Goal: Task Accomplishment & Management: Manage account settings

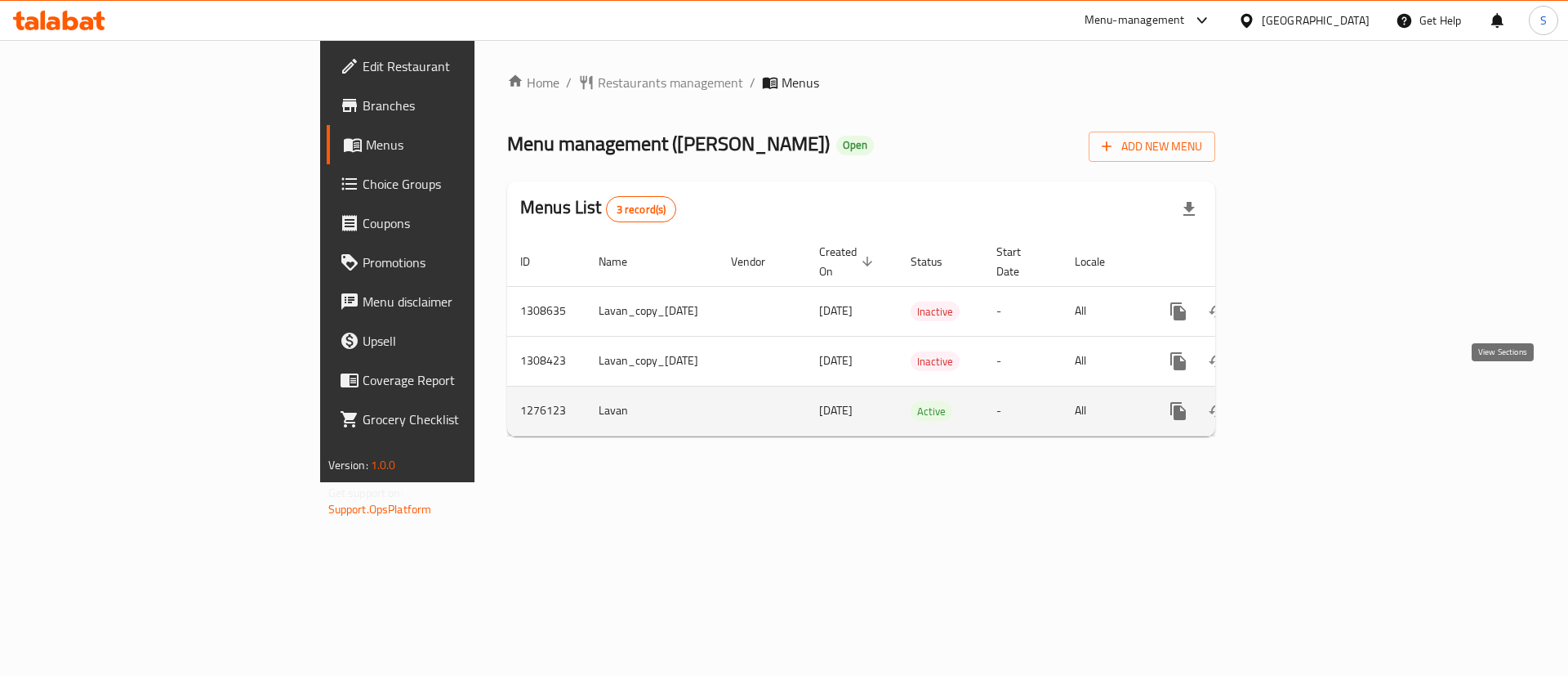
click at [1306, 401] on icon "enhanced table" at bounding box center [1296, 411] width 20 height 20
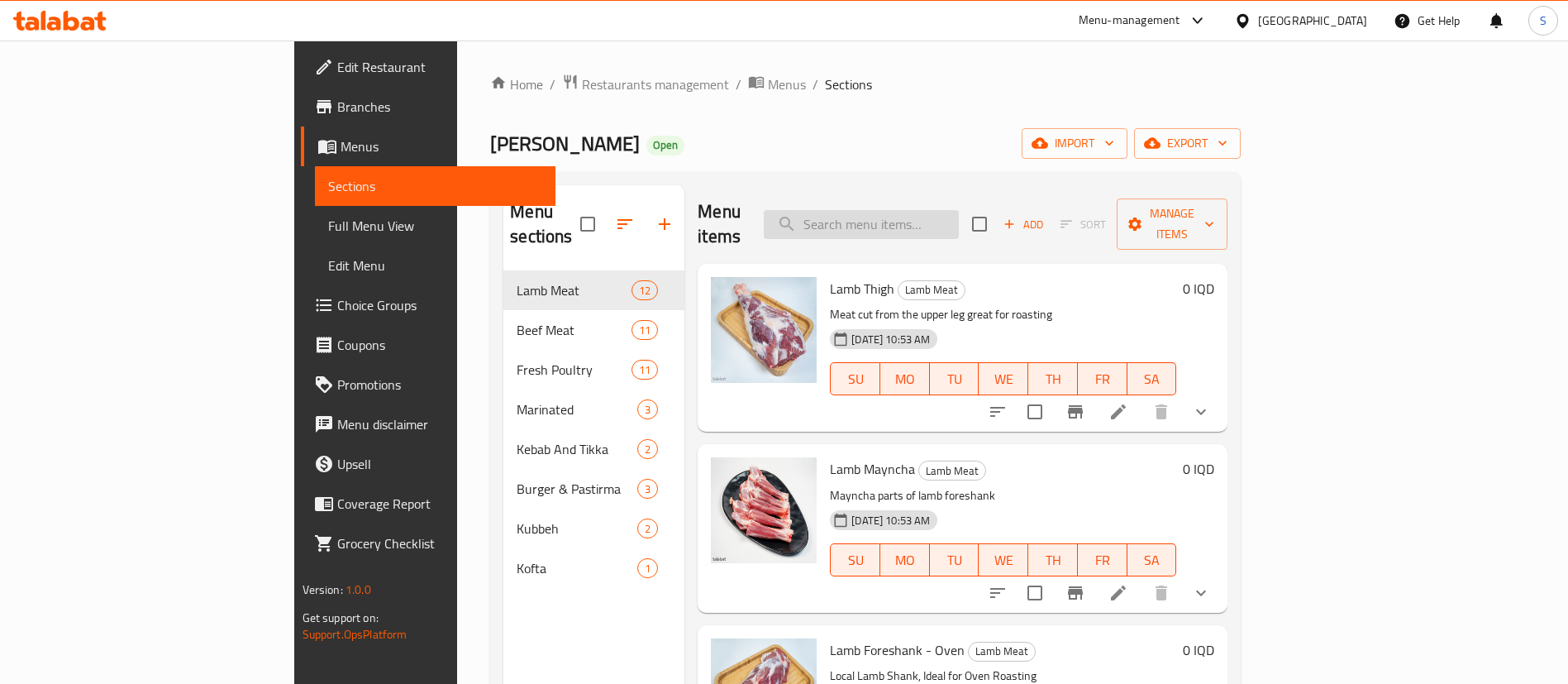
click at [959, 220] on input "search" at bounding box center [861, 224] width 195 height 29
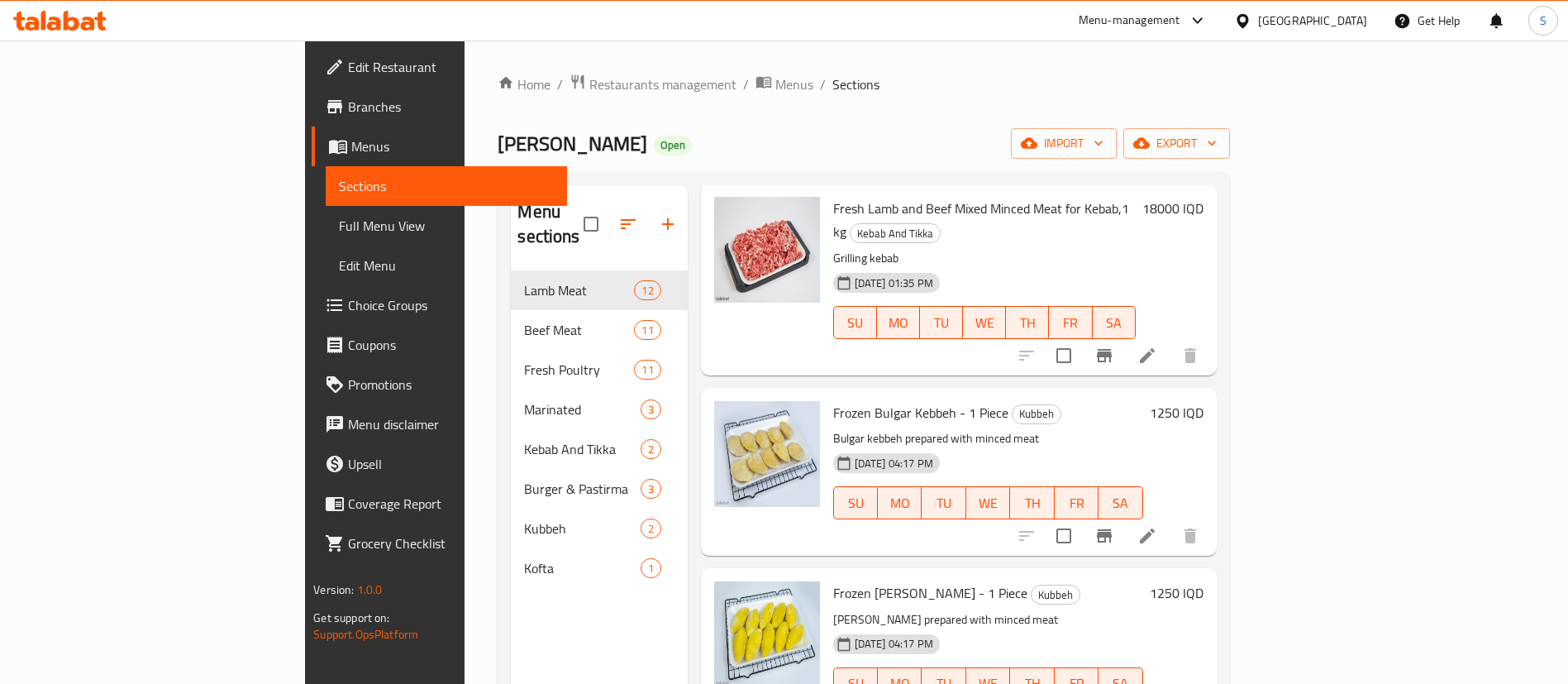
scroll to position [137, 0]
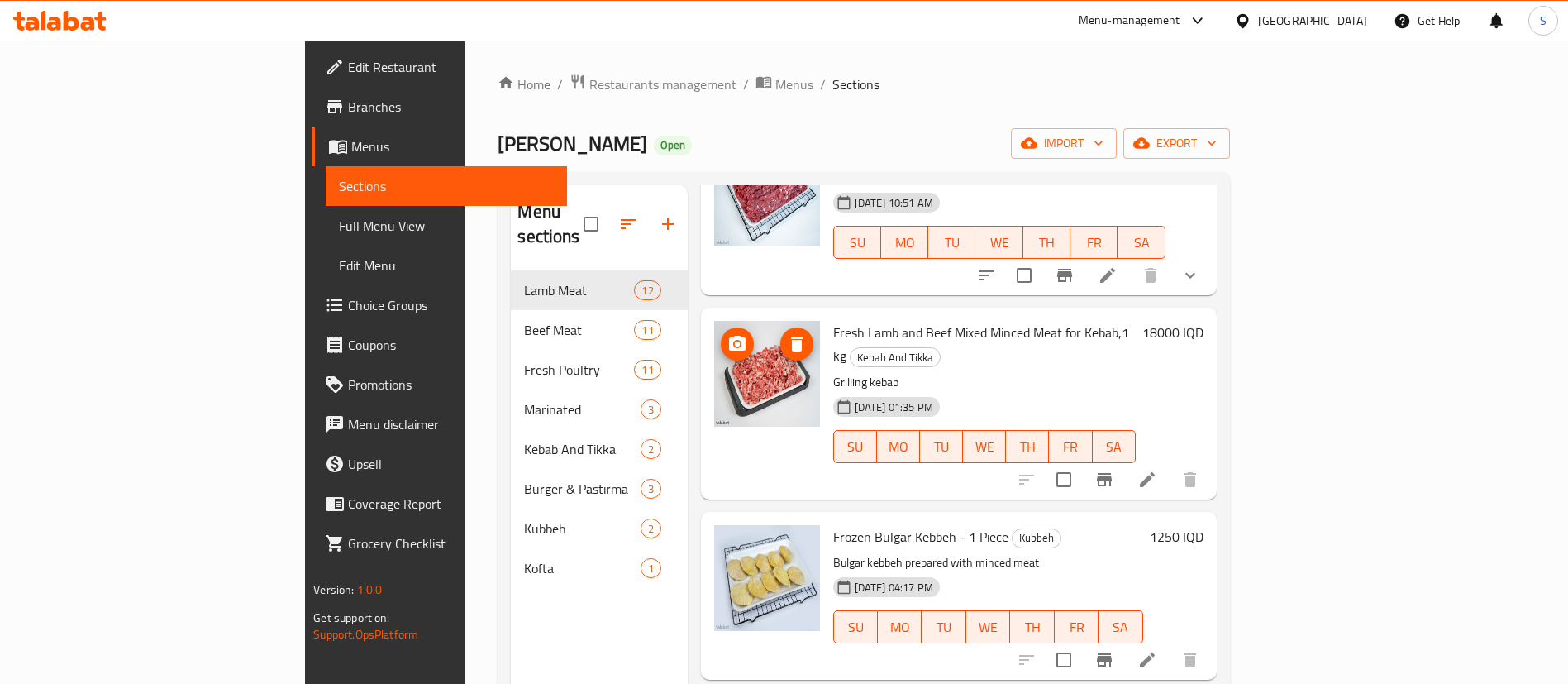
type input "minced"
click at [589, 90] on span "Restaurants management" at bounding box center [662, 85] width 147 height 20
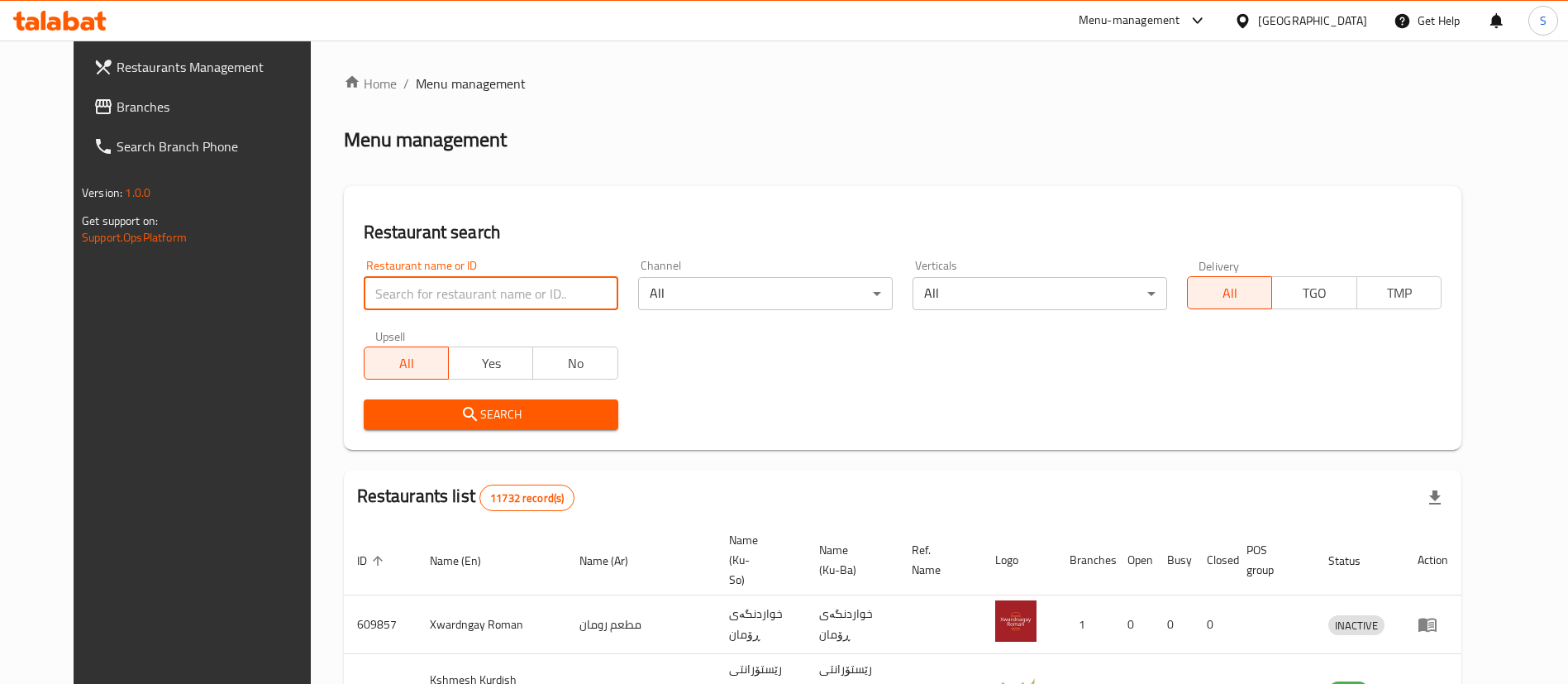
click at [448, 303] on input "search" at bounding box center [491, 294] width 254 height 33
type input "غ"
type input "yasin qa"
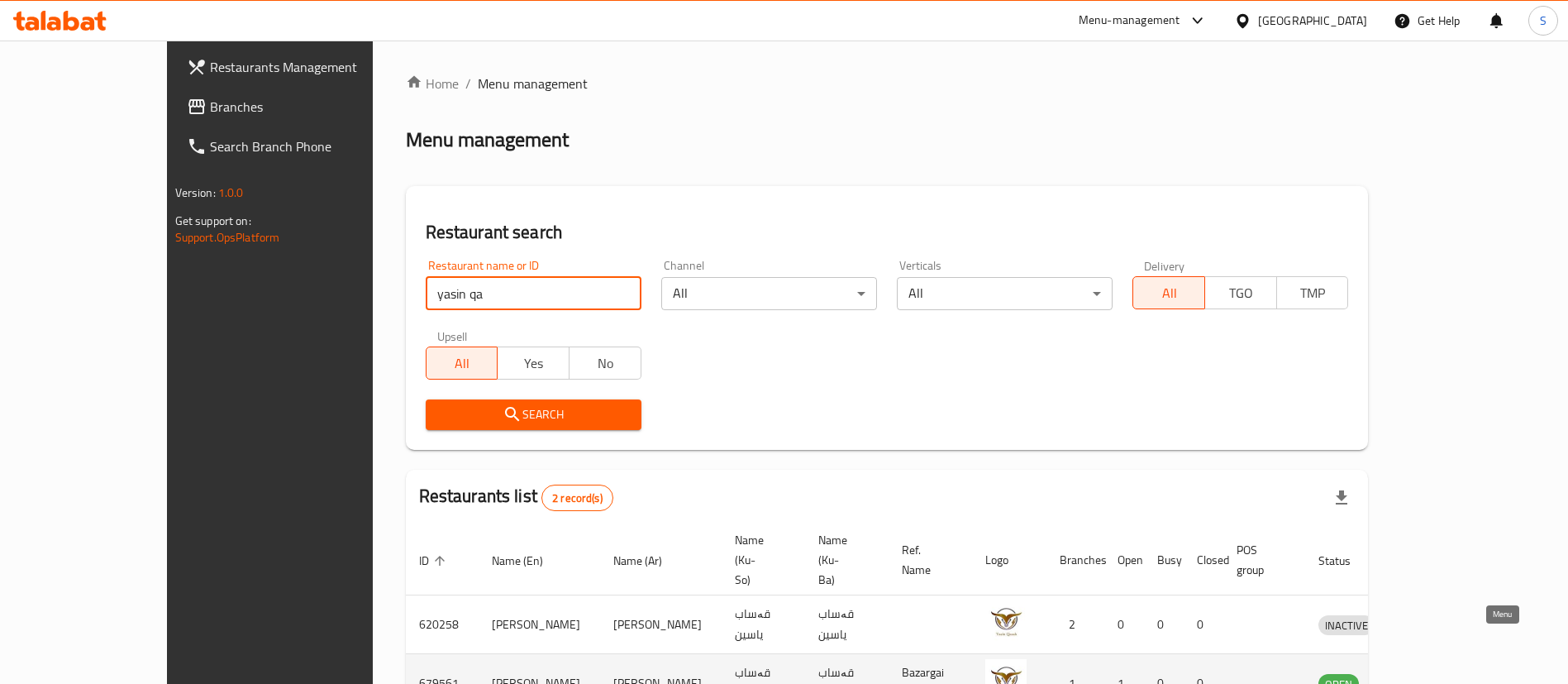
click at [1438, 673] on link "enhanced table" at bounding box center [1423, 683] width 31 height 20
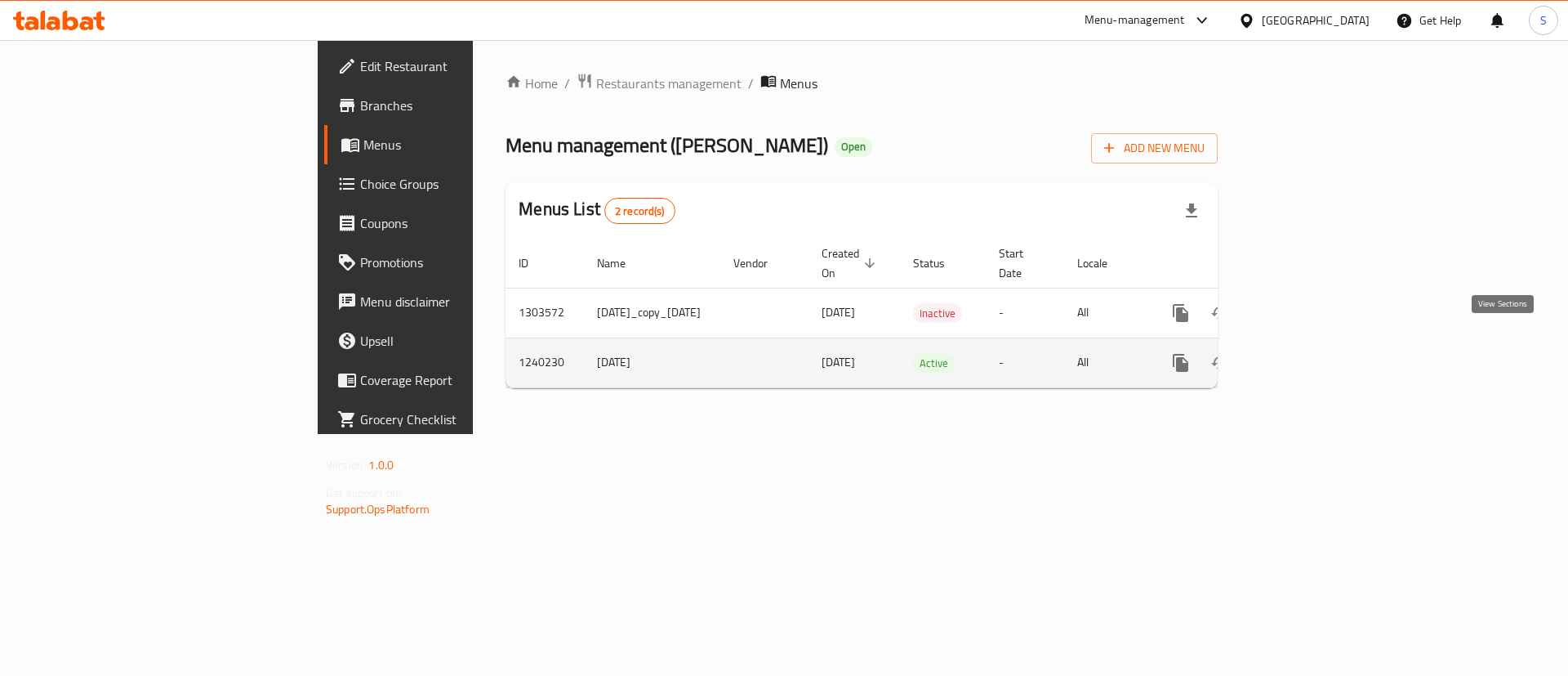
click at [1308, 353] on icon "enhanced table" at bounding box center [1299, 363] width 20 height 20
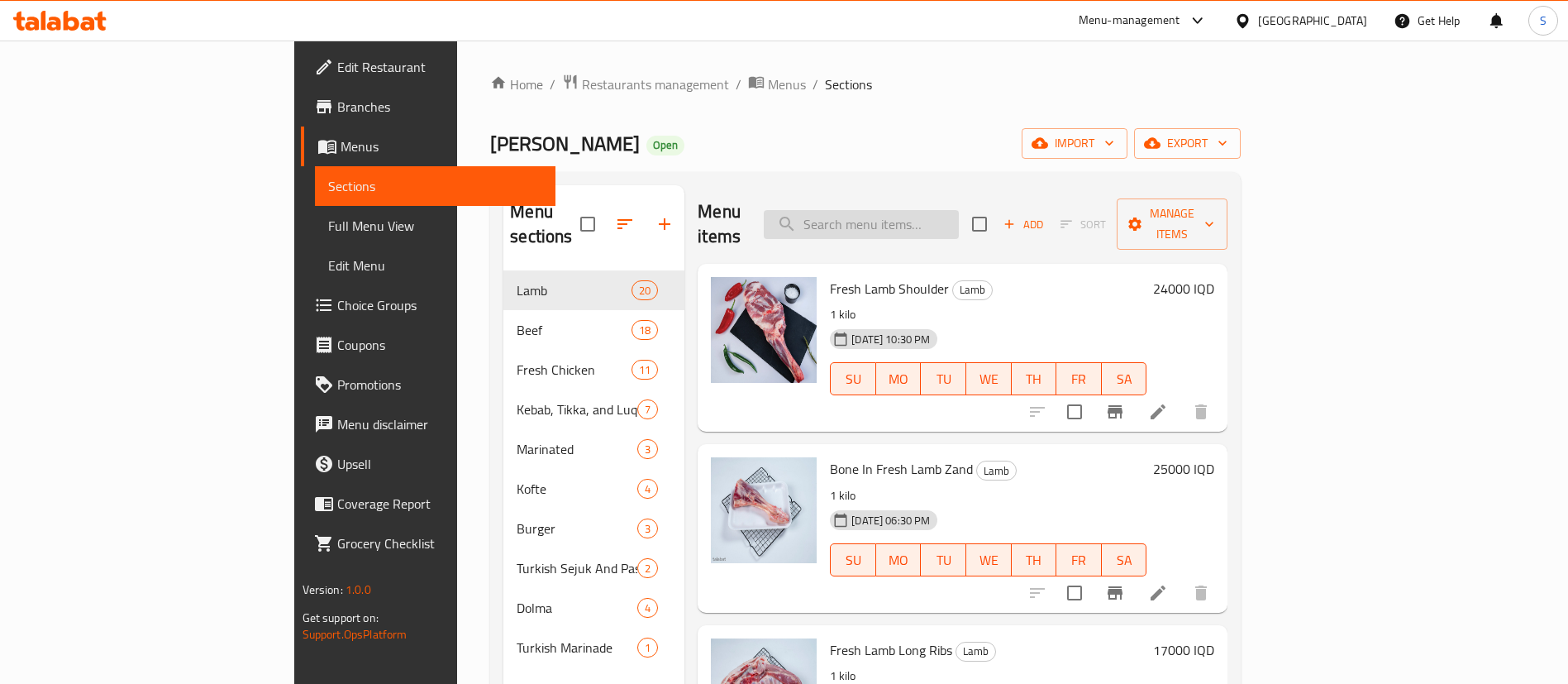
click at [959, 214] on input "search" at bounding box center [861, 224] width 195 height 29
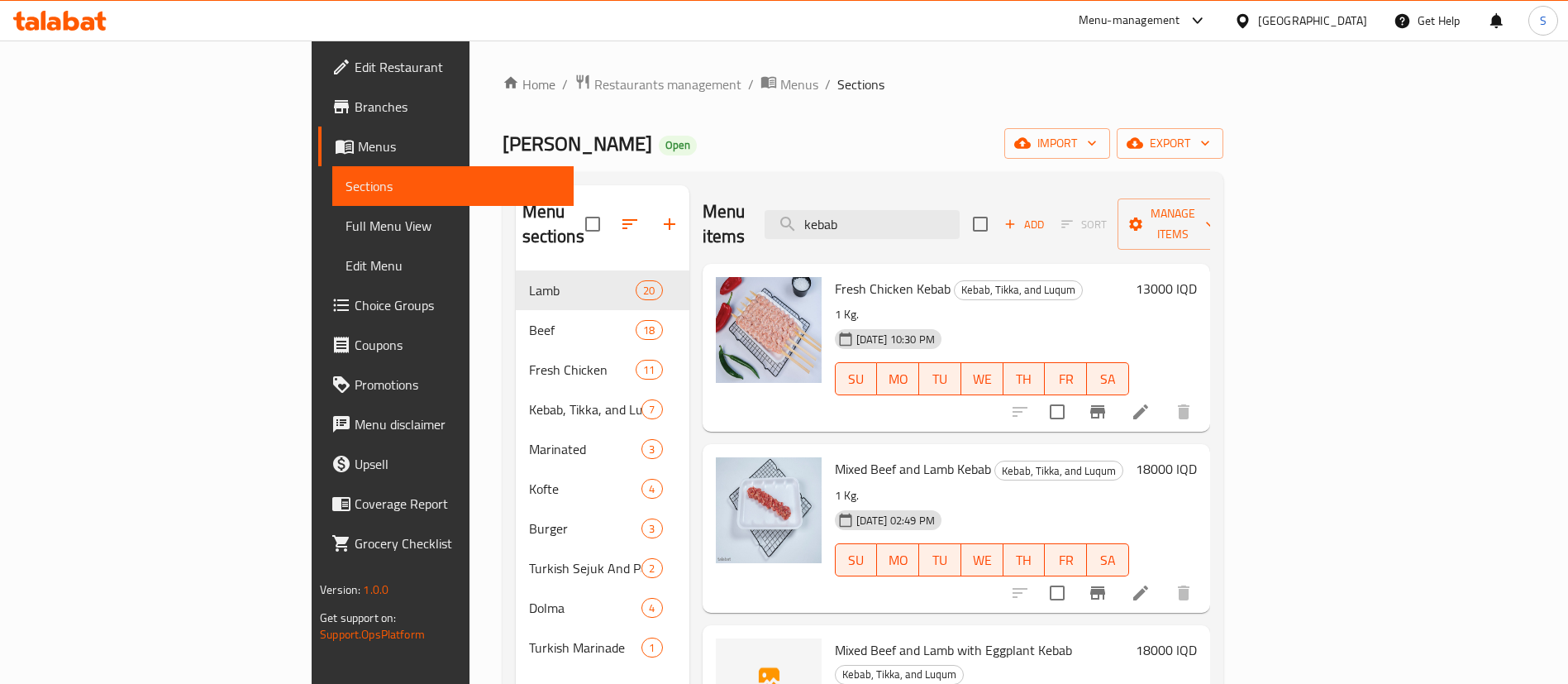
type input "kebab"
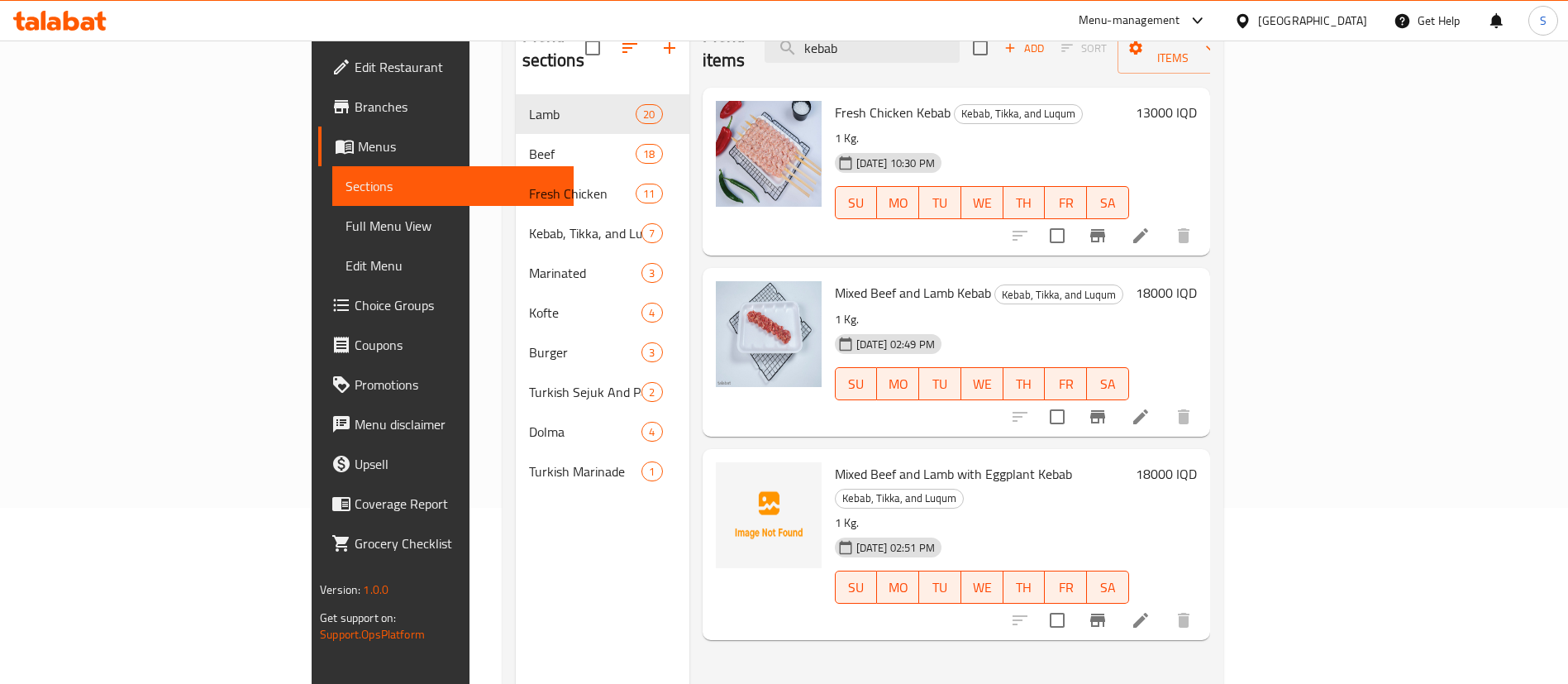
scroll to position [232, 0]
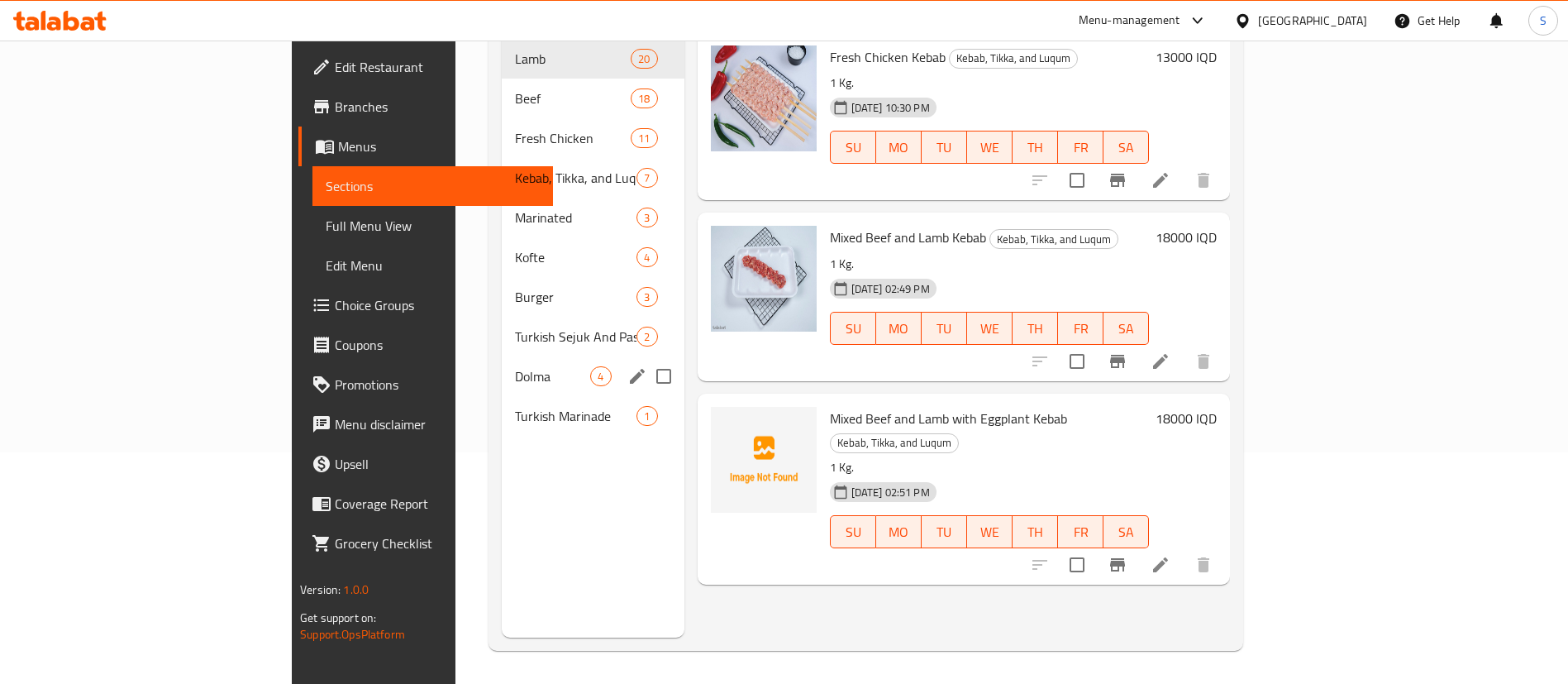
click at [515, 367] on span "Dolma" at bounding box center [553, 377] width 75 height 20
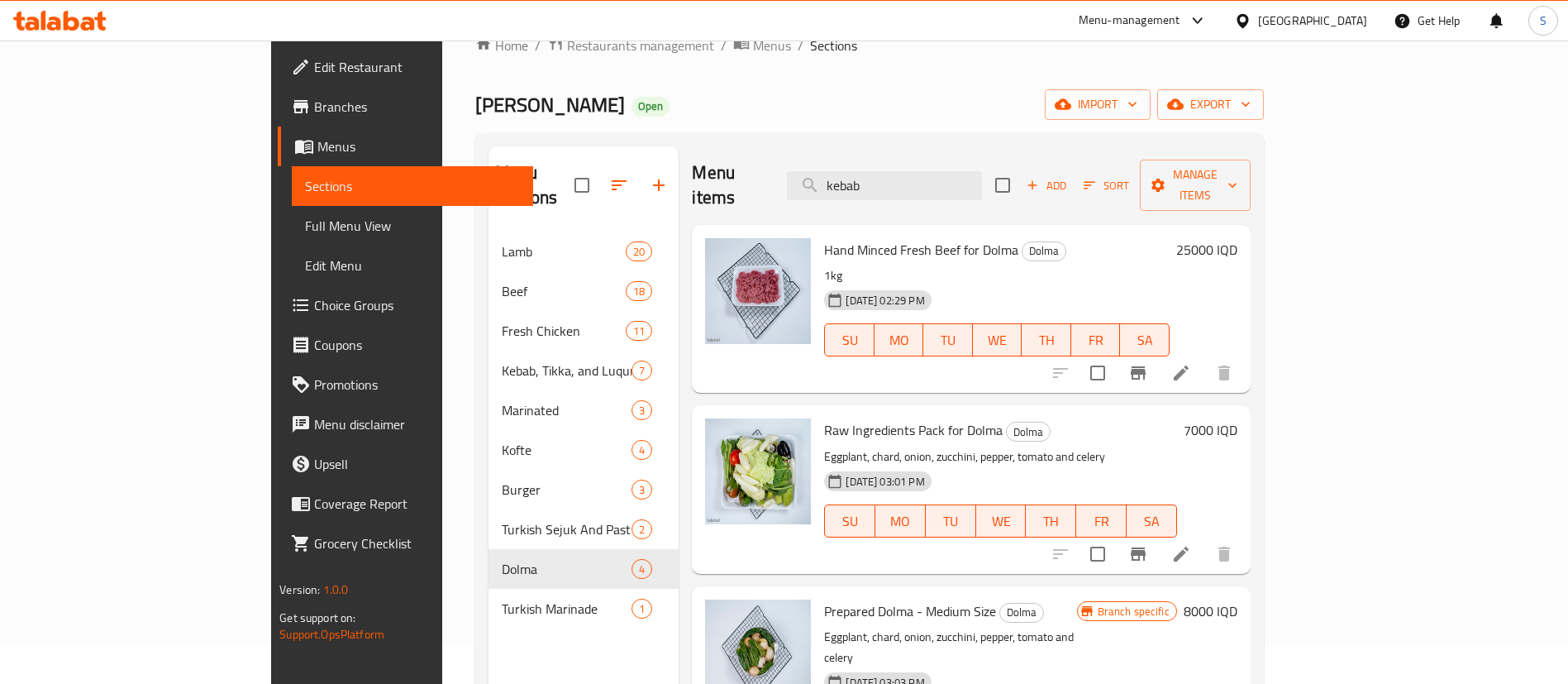
scroll to position [232, 0]
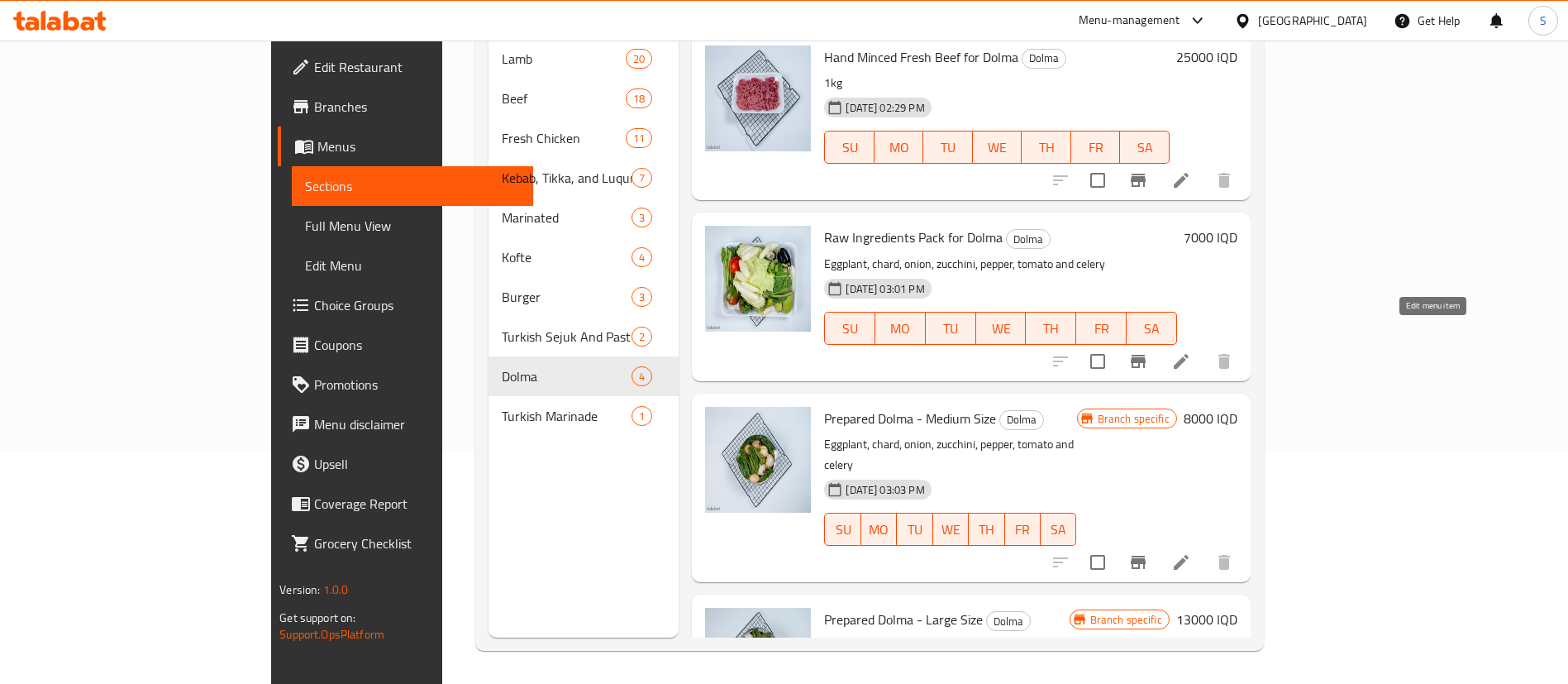
click at [1189, 354] on icon at bounding box center [1181, 361] width 15 height 15
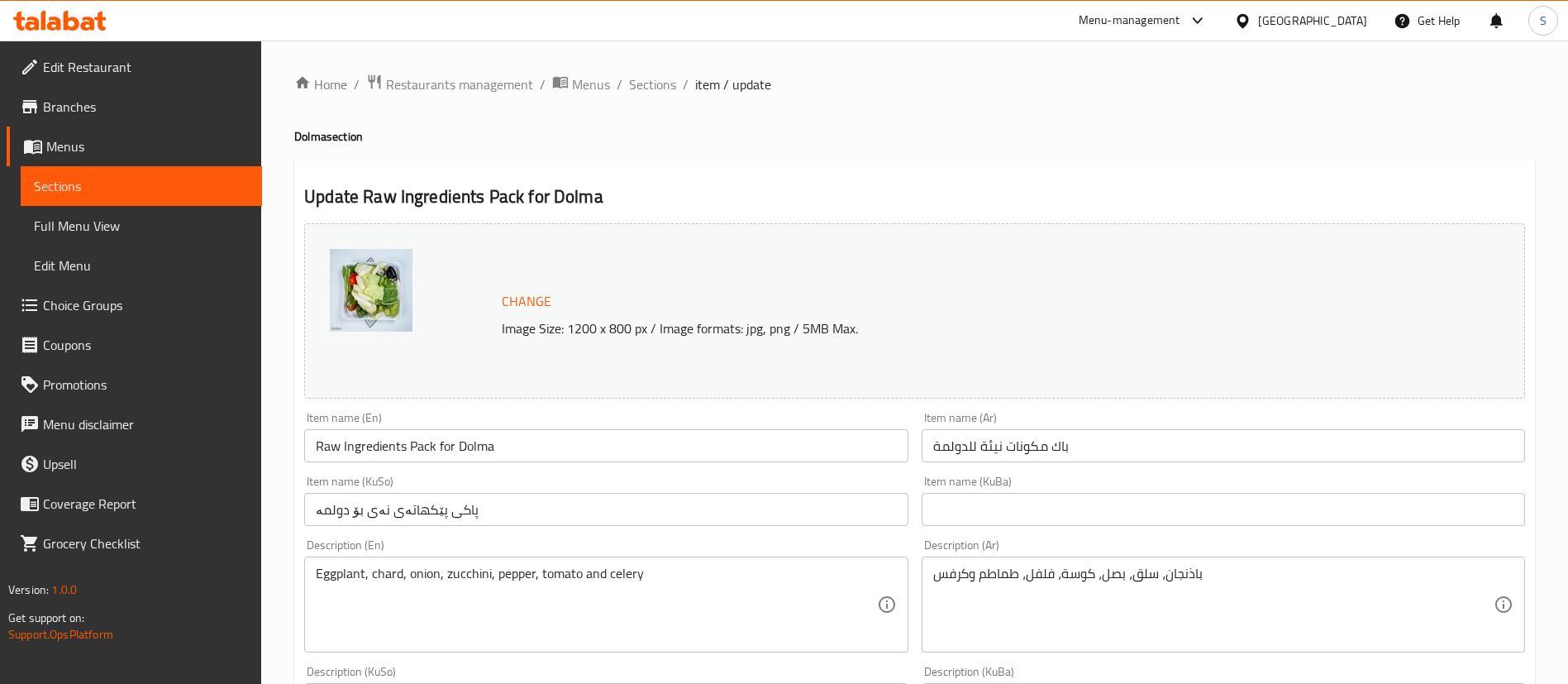
scroll to position [372, 0]
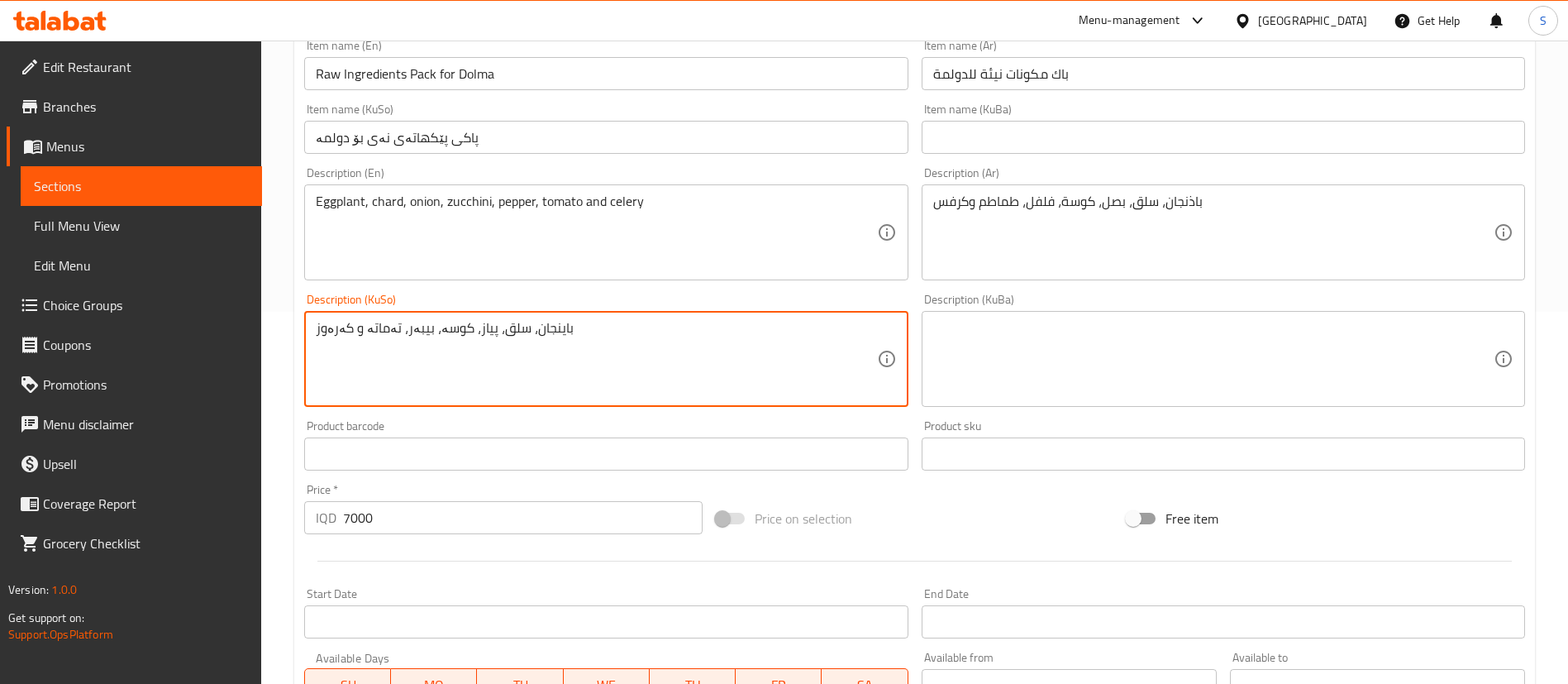
click at [533, 342] on textarea "باینجان، سلق، پیاز، کوسە، بیبەر، تەماتە و کەرەوز" at bounding box center [596, 359] width 560 height 78
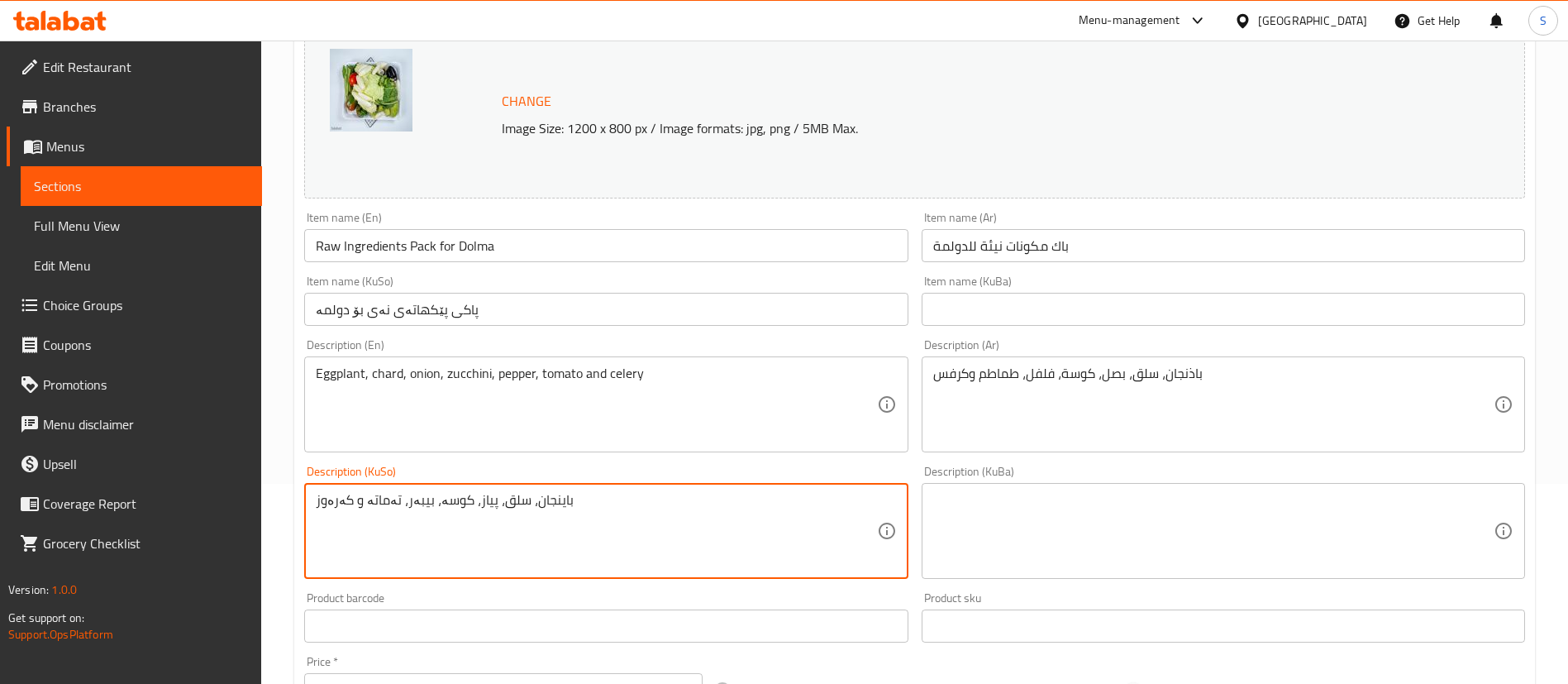
scroll to position [0, 0]
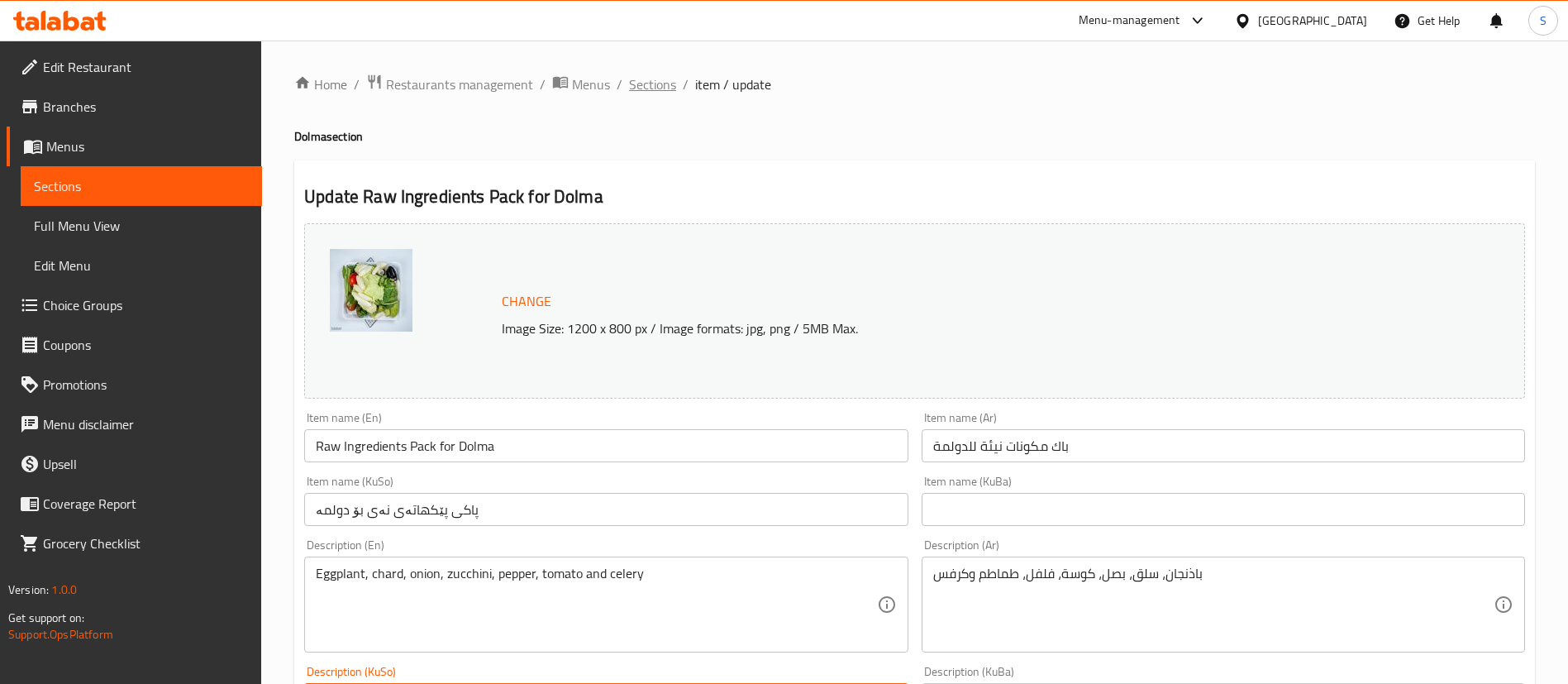
click at [649, 78] on span "Sections" at bounding box center [653, 85] width 47 height 20
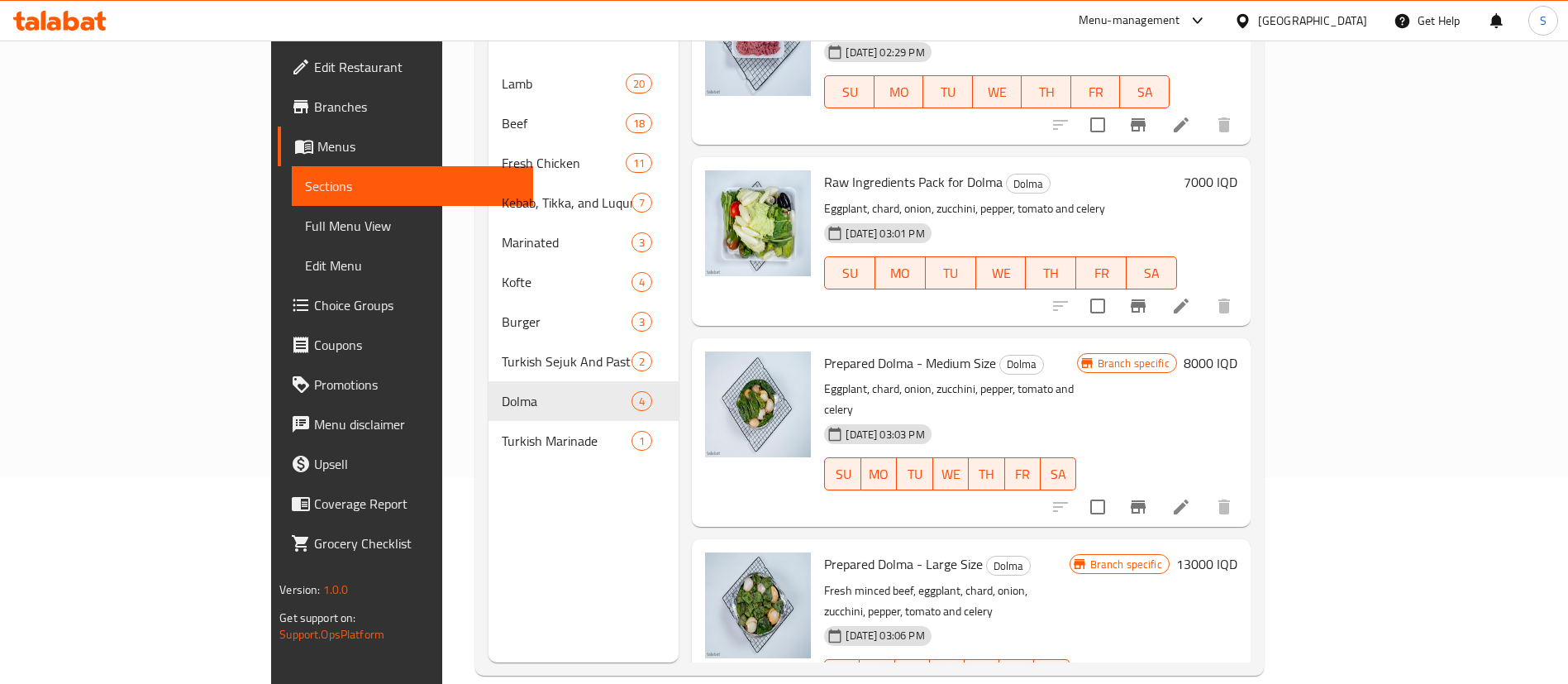
scroll to position [232, 0]
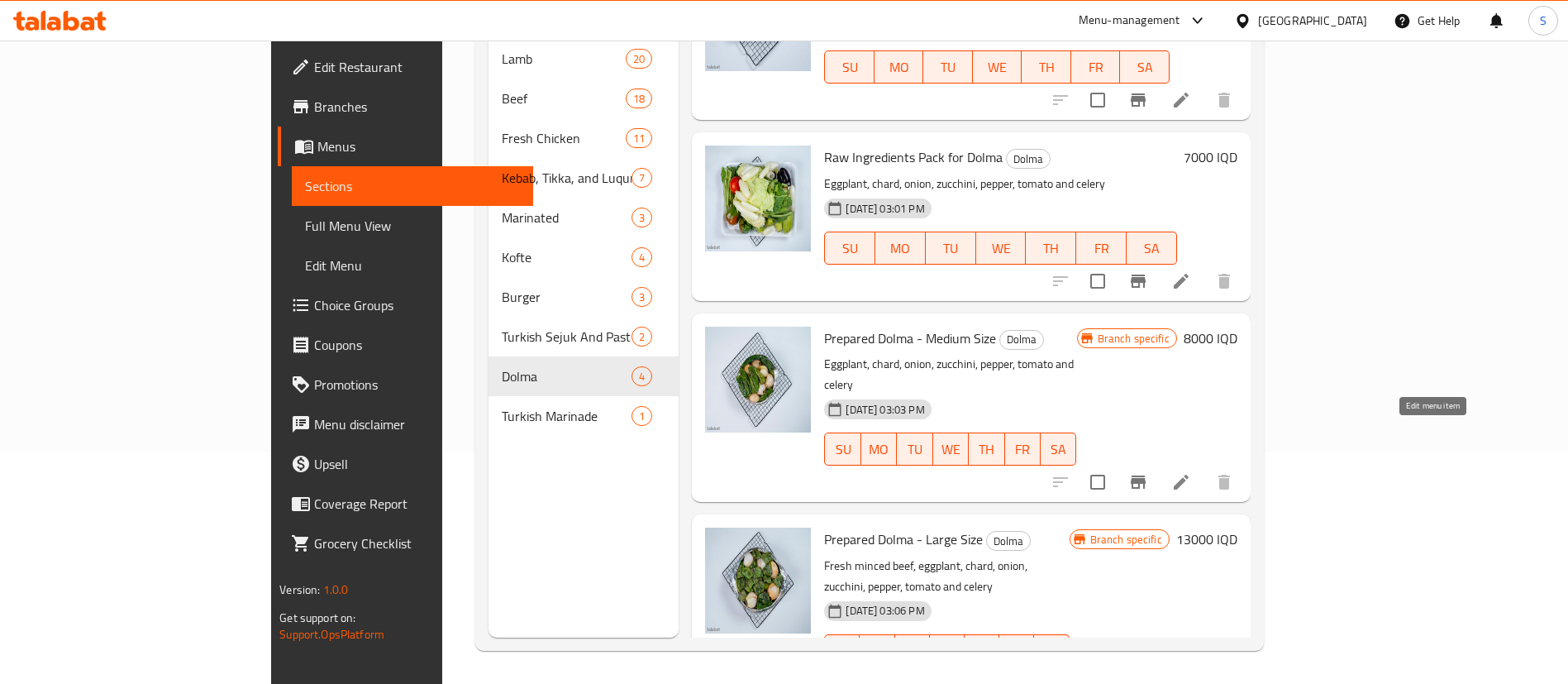
click at [1191, 472] on icon at bounding box center [1181, 482] width 20 height 20
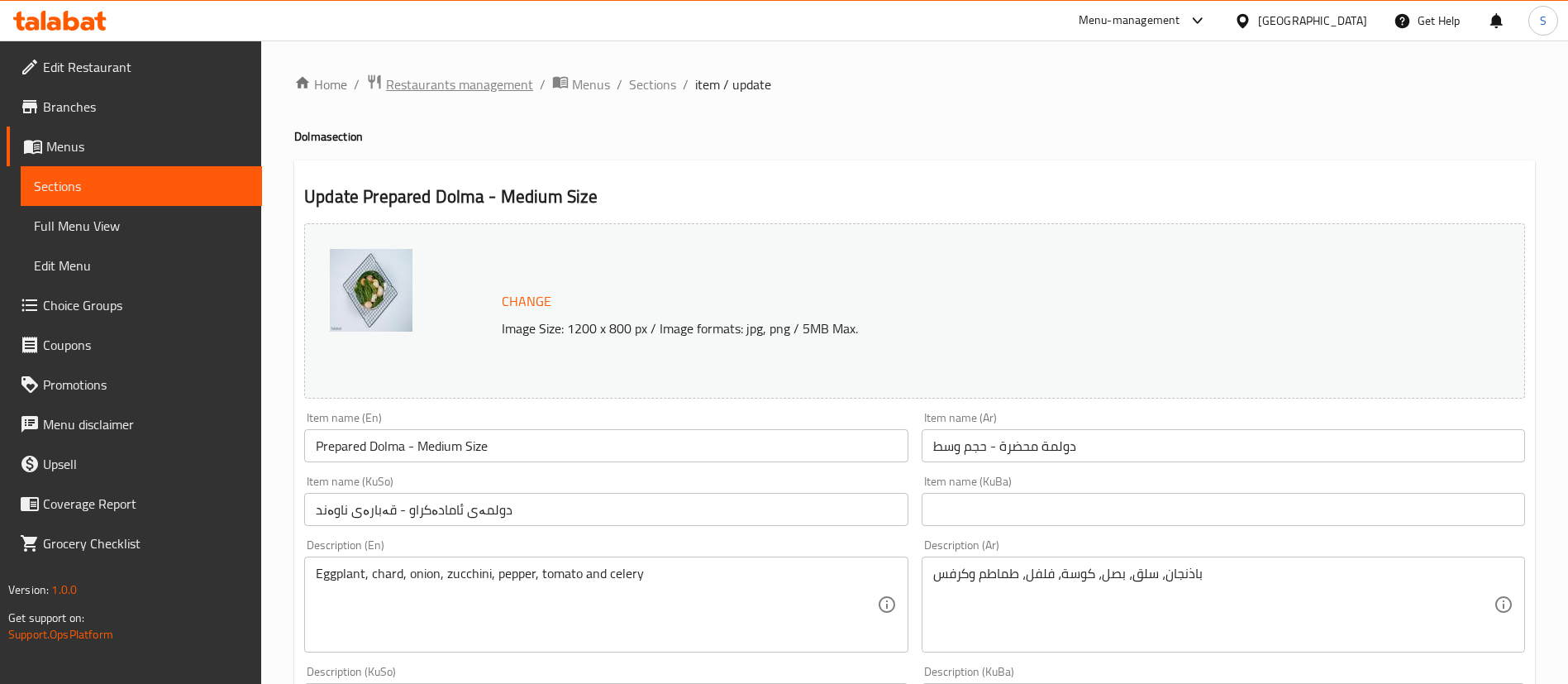
click at [473, 90] on span "Restaurants management" at bounding box center [459, 85] width 147 height 20
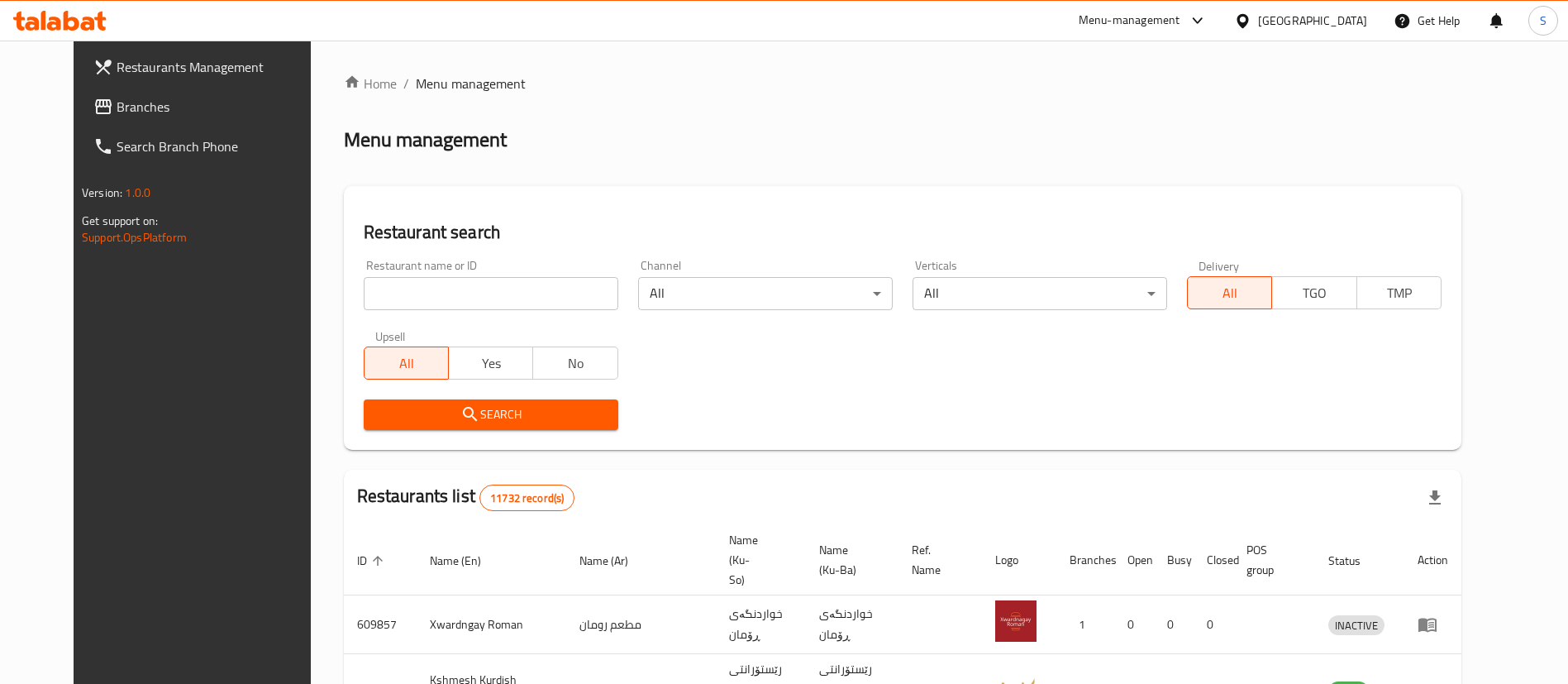
click at [476, 296] on div at bounding box center [784, 342] width 1568 height 684
click at [472, 304] on input "search" at bounding box center [491, 294] width 254 height 33
type input "sarwaran"
click at [422, 405] on span "Search" at bounding box center [491, 414] width 228 height 21
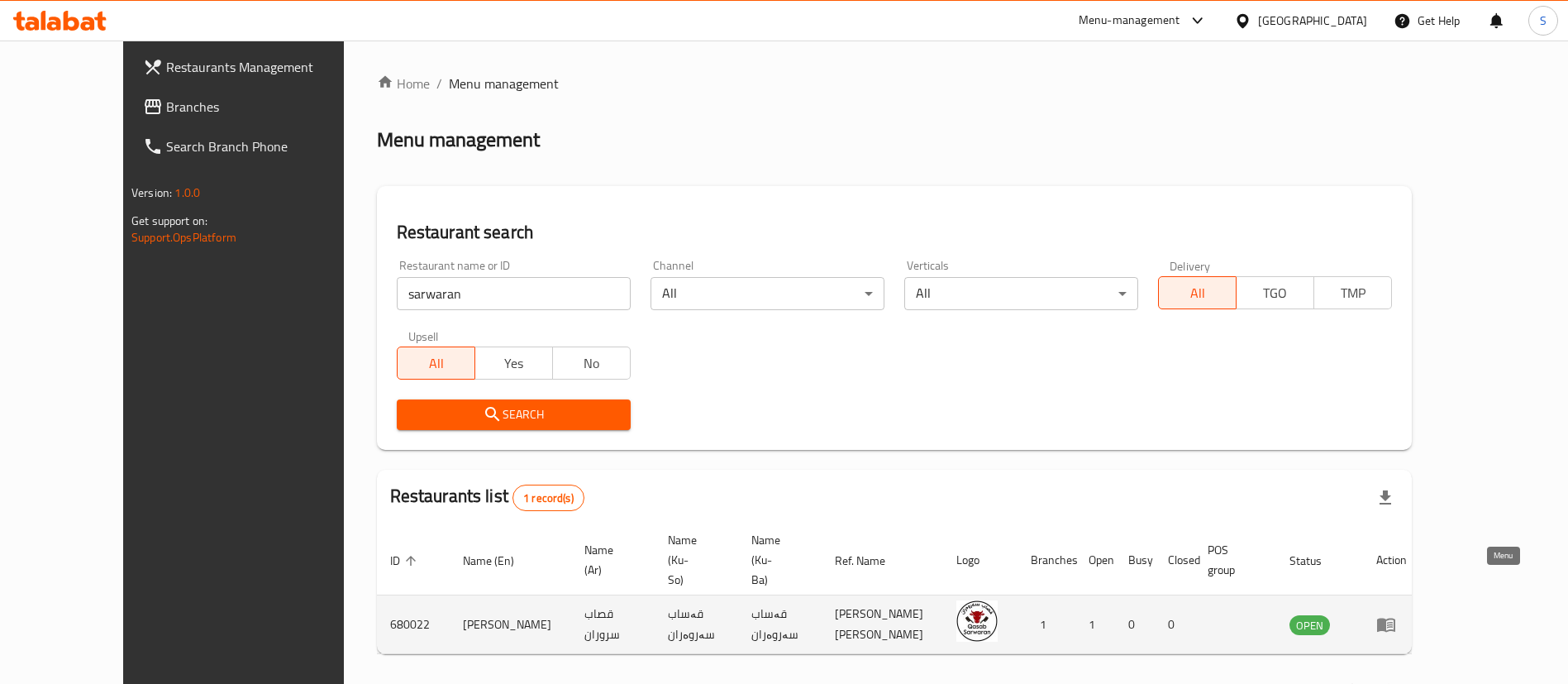
click at [1397, 614] on icon "enhanced table" at bounding box center [1386, 624] width 20 height 20
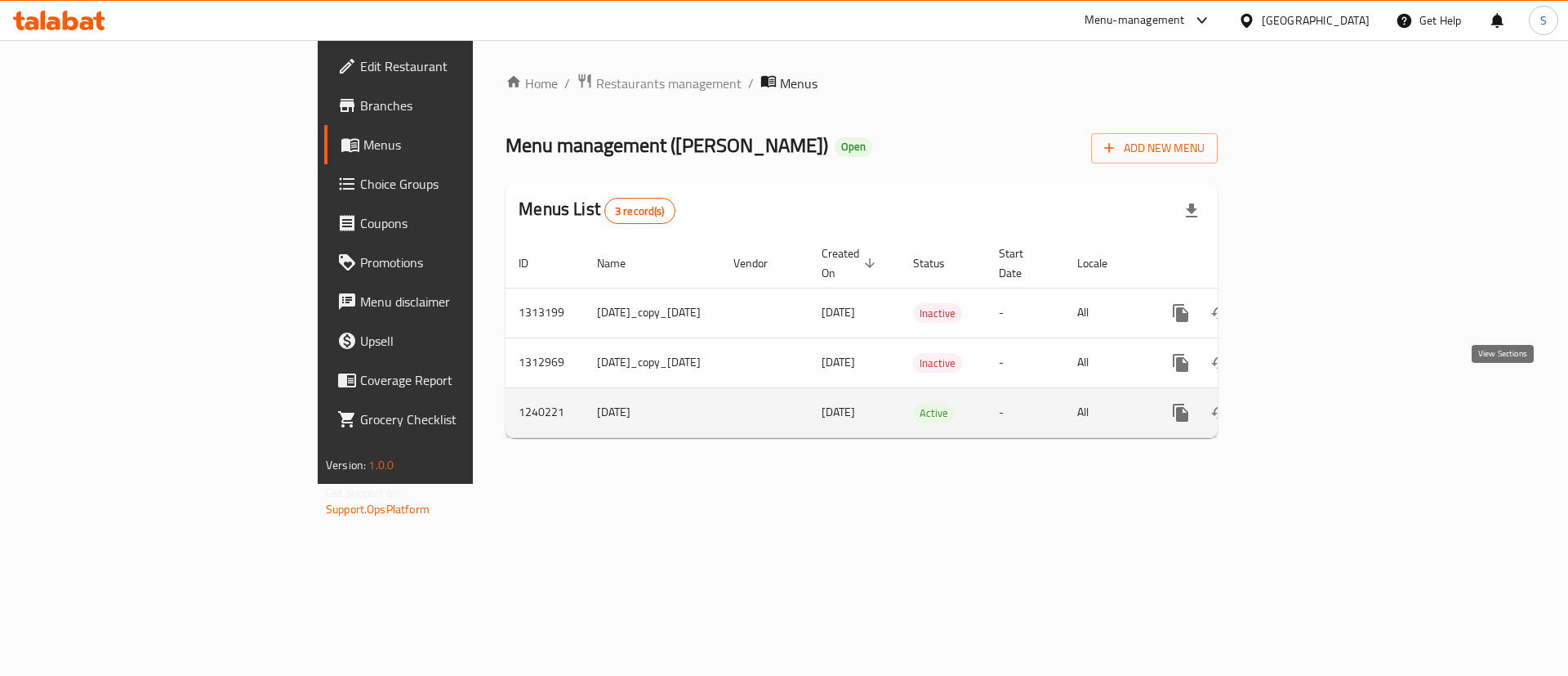
click at [1308, 403] on icon "enhanced table" at bounding box center [1299, 413] width 20 height 20
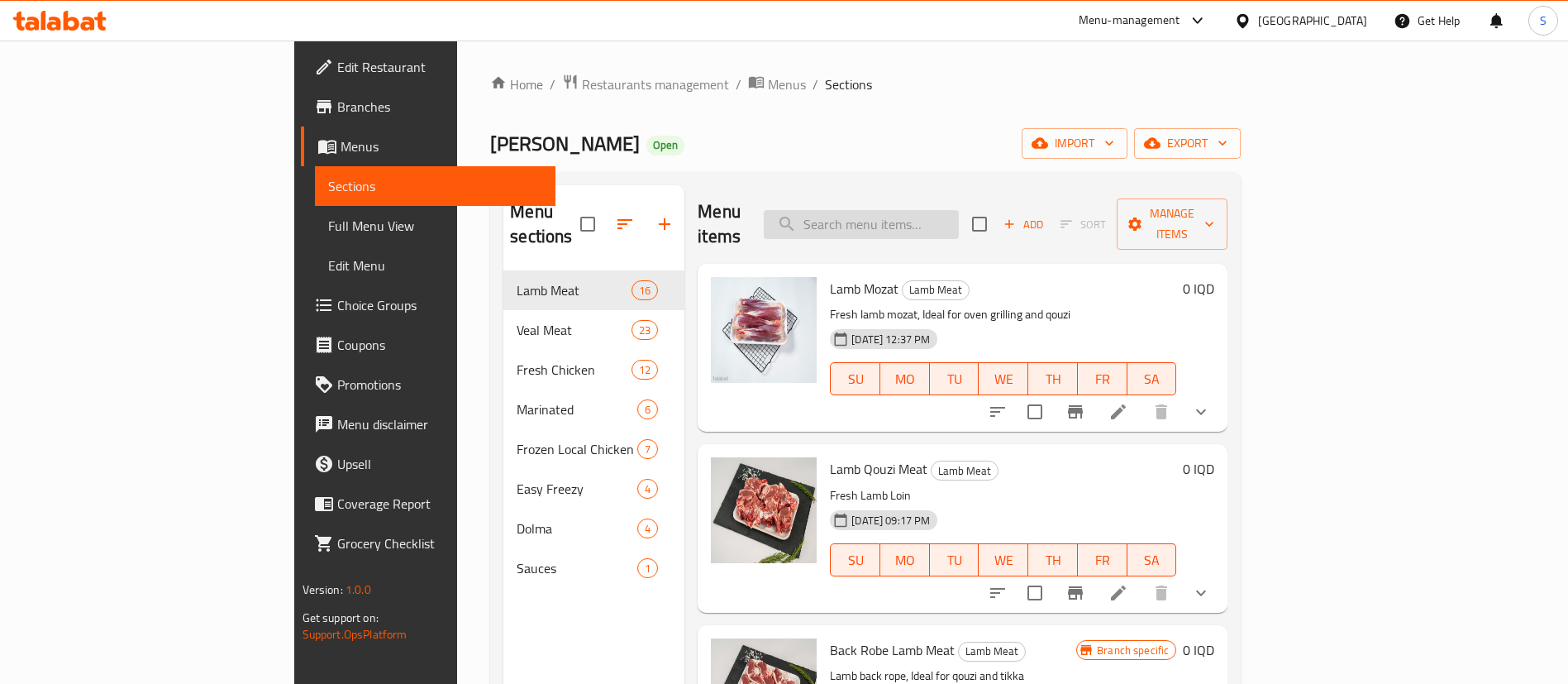
click at [959, 217] on input "search" at bounding box center [861, 224] width 195 height 29
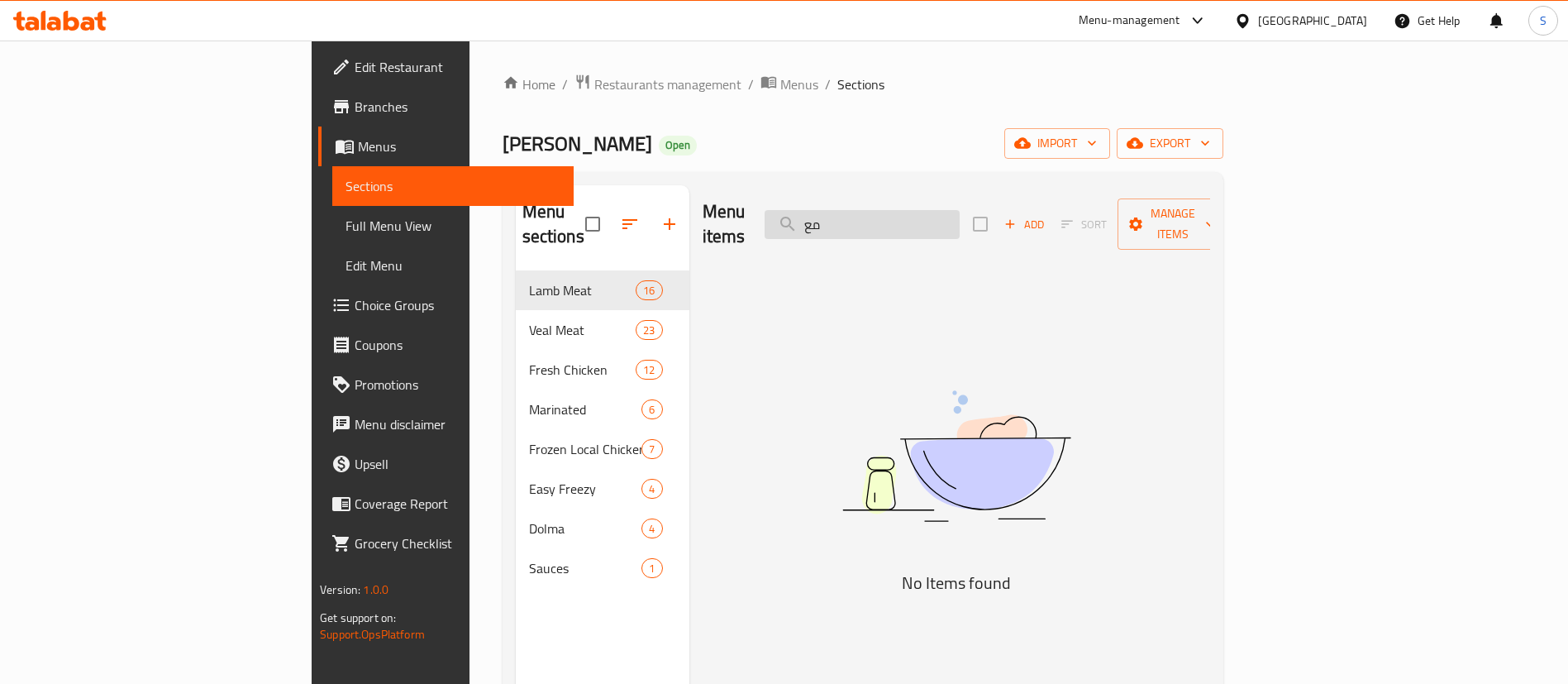
type input "م"
type input "ل"
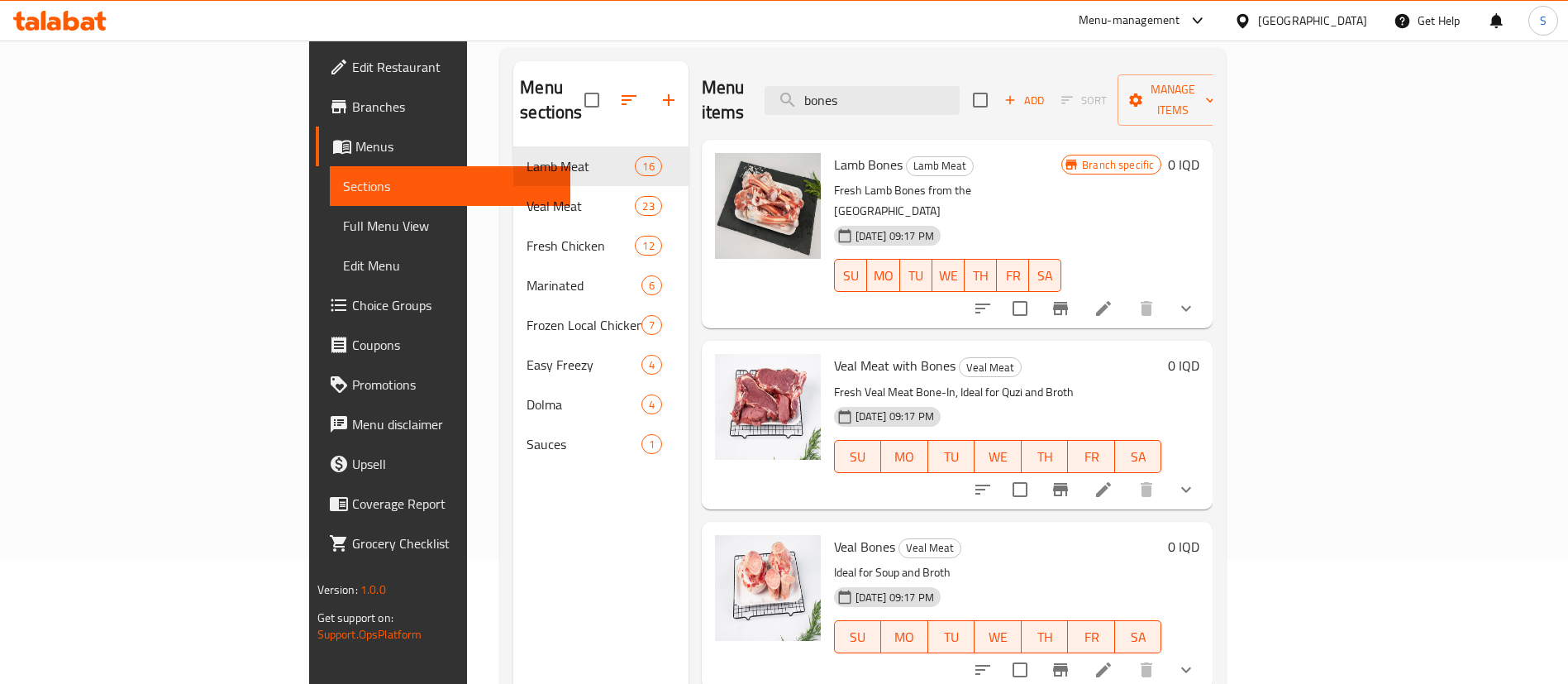
scroll to position [232, 0]
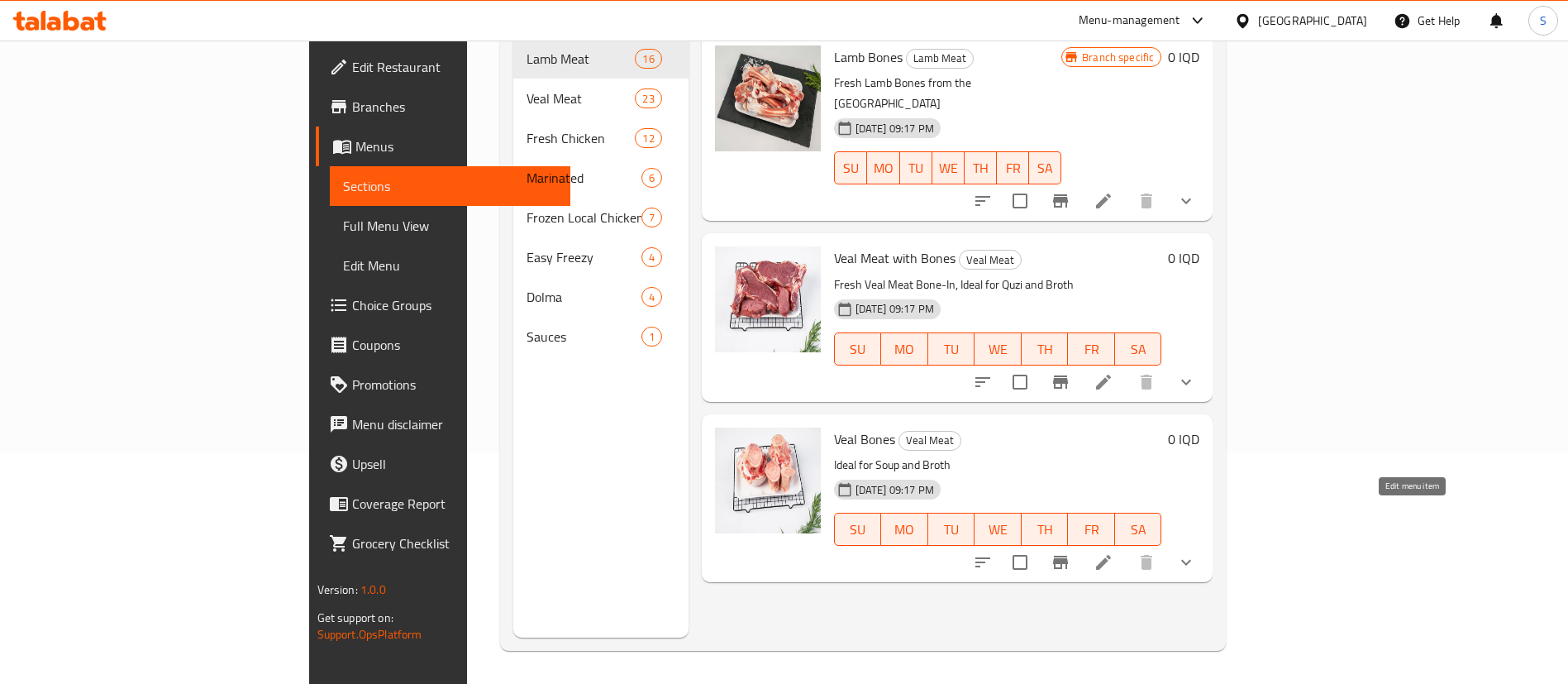
type input "bones"
click at [1111, 554] on icon at bounding box center [1104, 562] width 15 height 15
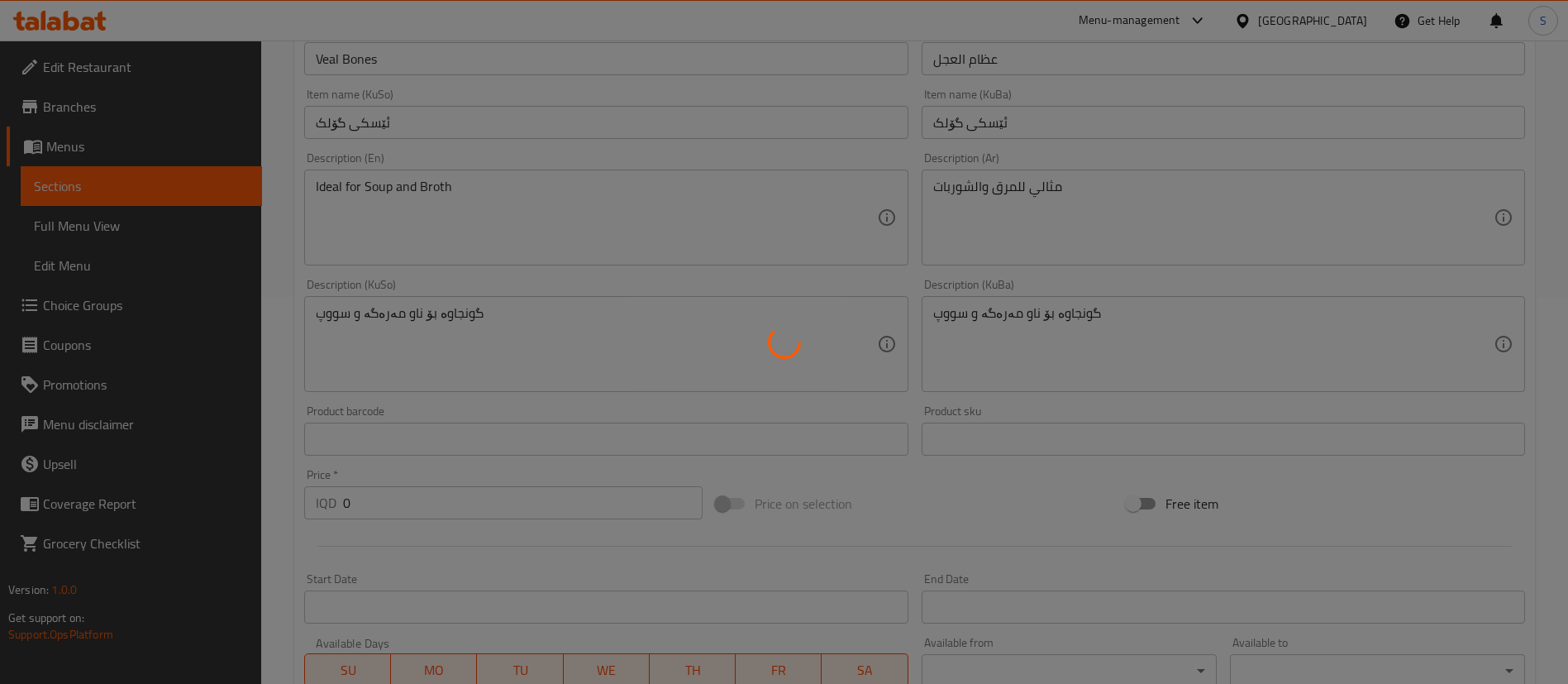
type input "إختيارك من الوزن:"
type input "هەڵبژاردنت لە کێش:"
type input "1"
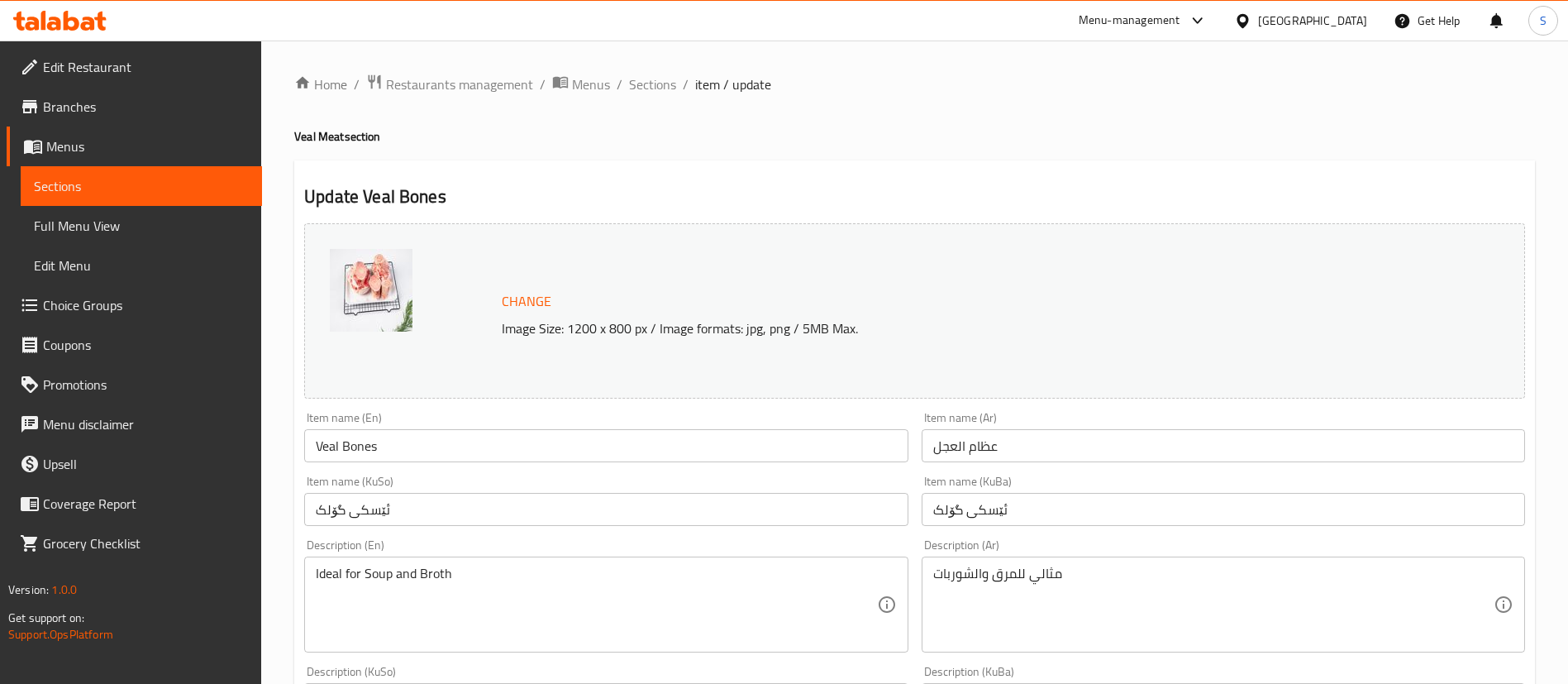
click at [350, 452] on input "Veal Bones" at bounding box center [607, 445] width 604 height 33
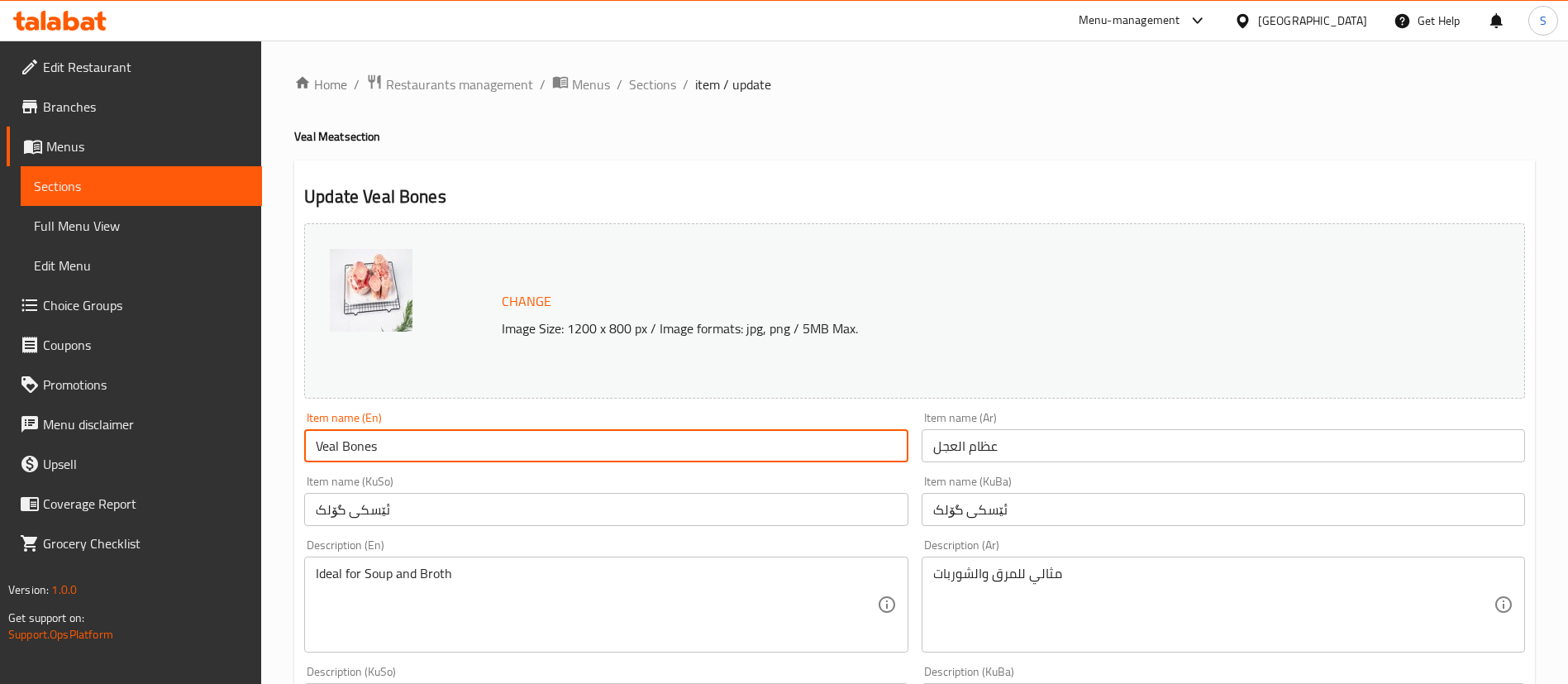
click at [350, 452] on input "Veal Bones" at bounding box center [607, 445] width 604 height 33
click at [455, 81] on span "Restaurants management" at bounding box center [459, 85] width 147 height 20
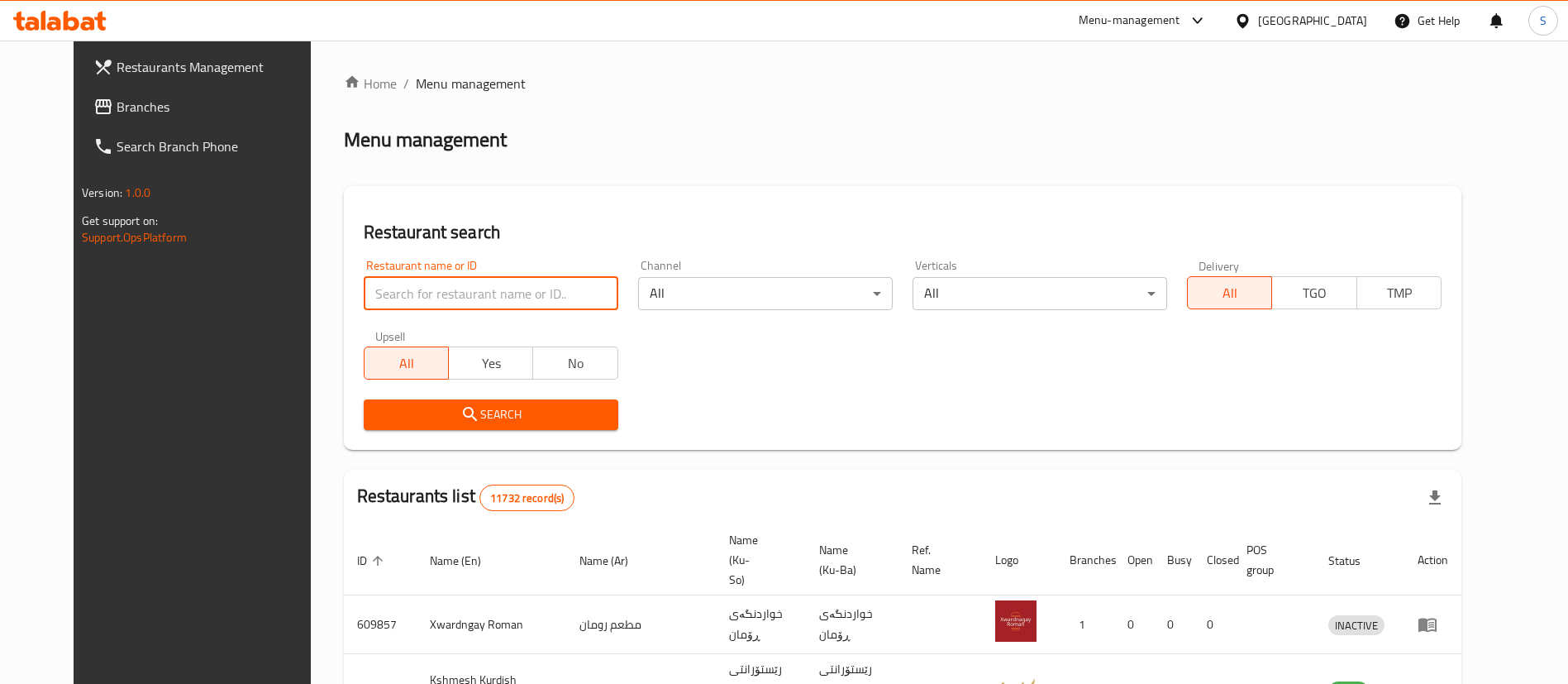
click at [461, 305] on input "search" at bounding box center [491, 294] width 254 height 33
type input "sarwaran"
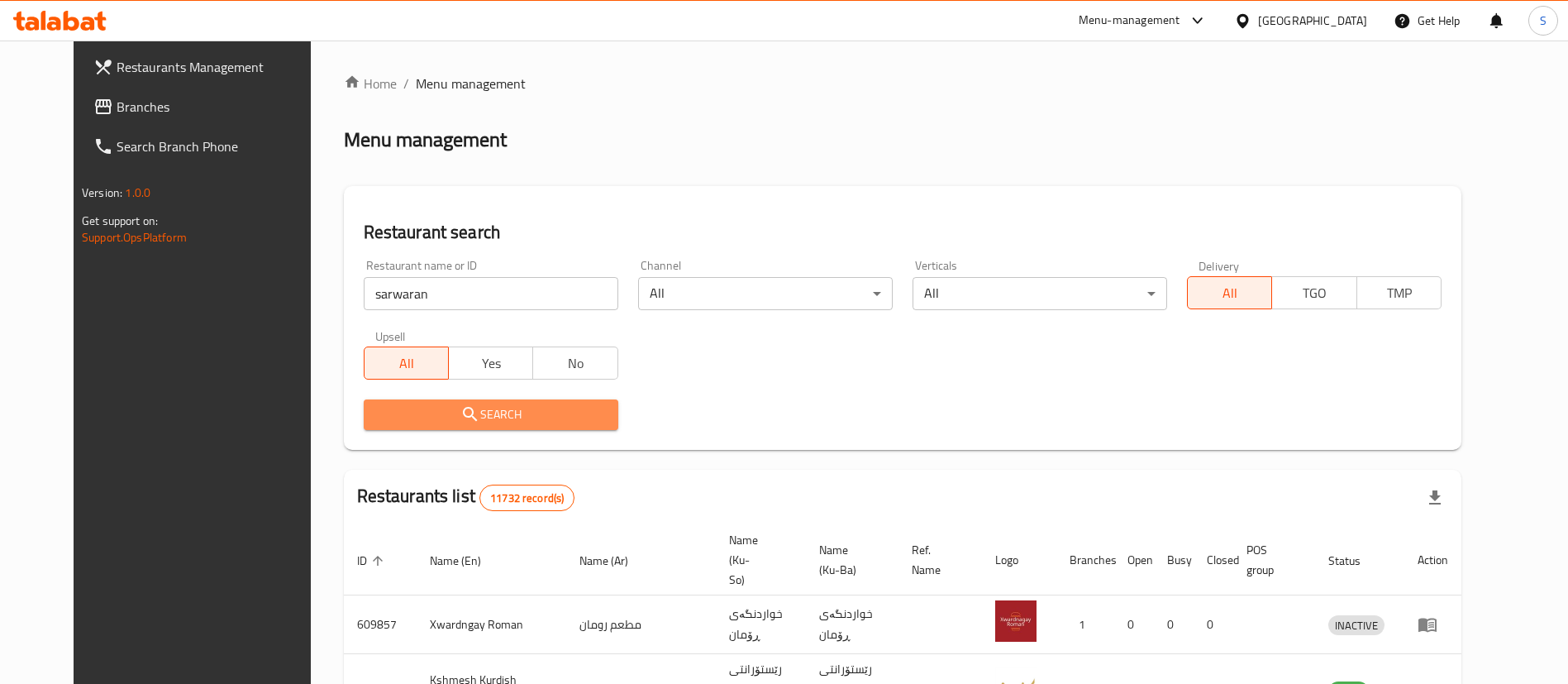
click at [461, 405] on span "Search" at bounding box center [491, 414] width 228 height 21
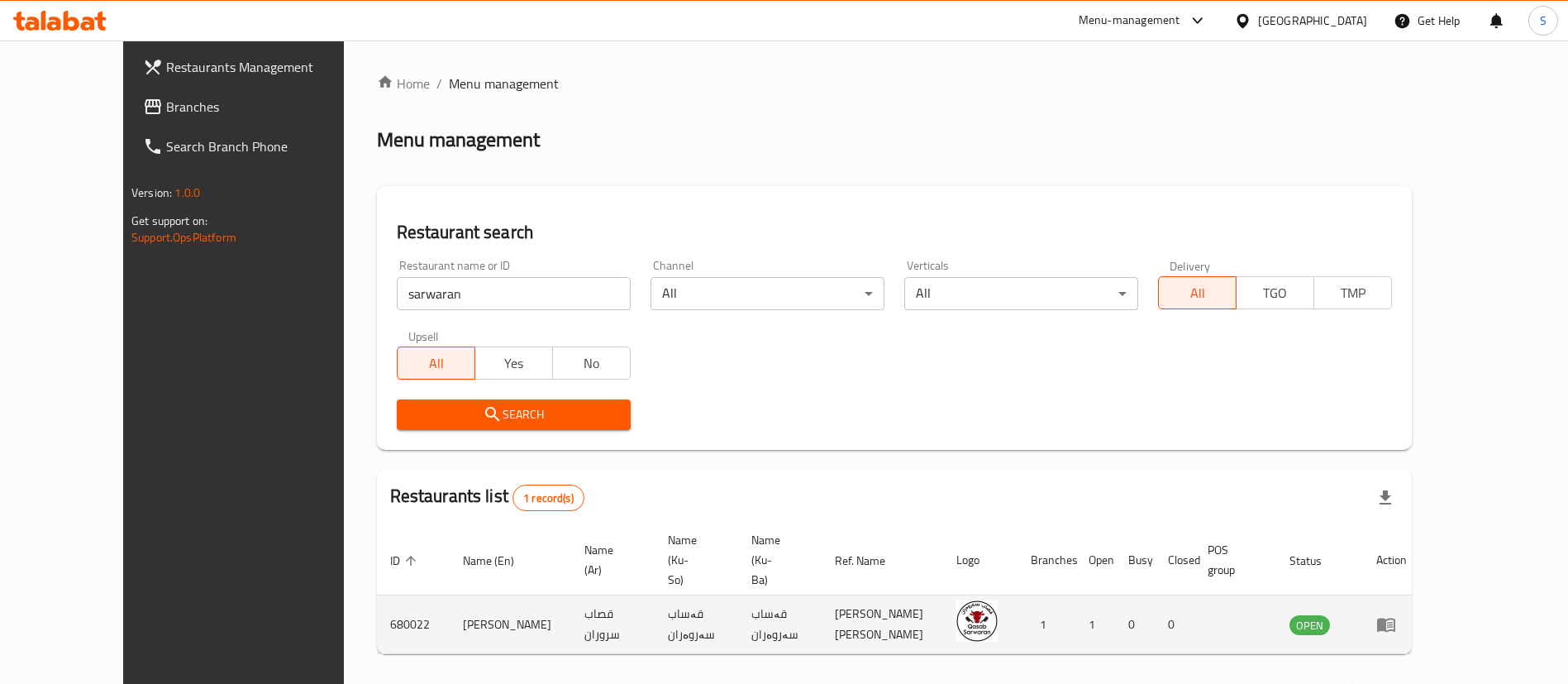
click at [377, 596] on td "680022" at bounding box center [413, 625] width 73 height 58
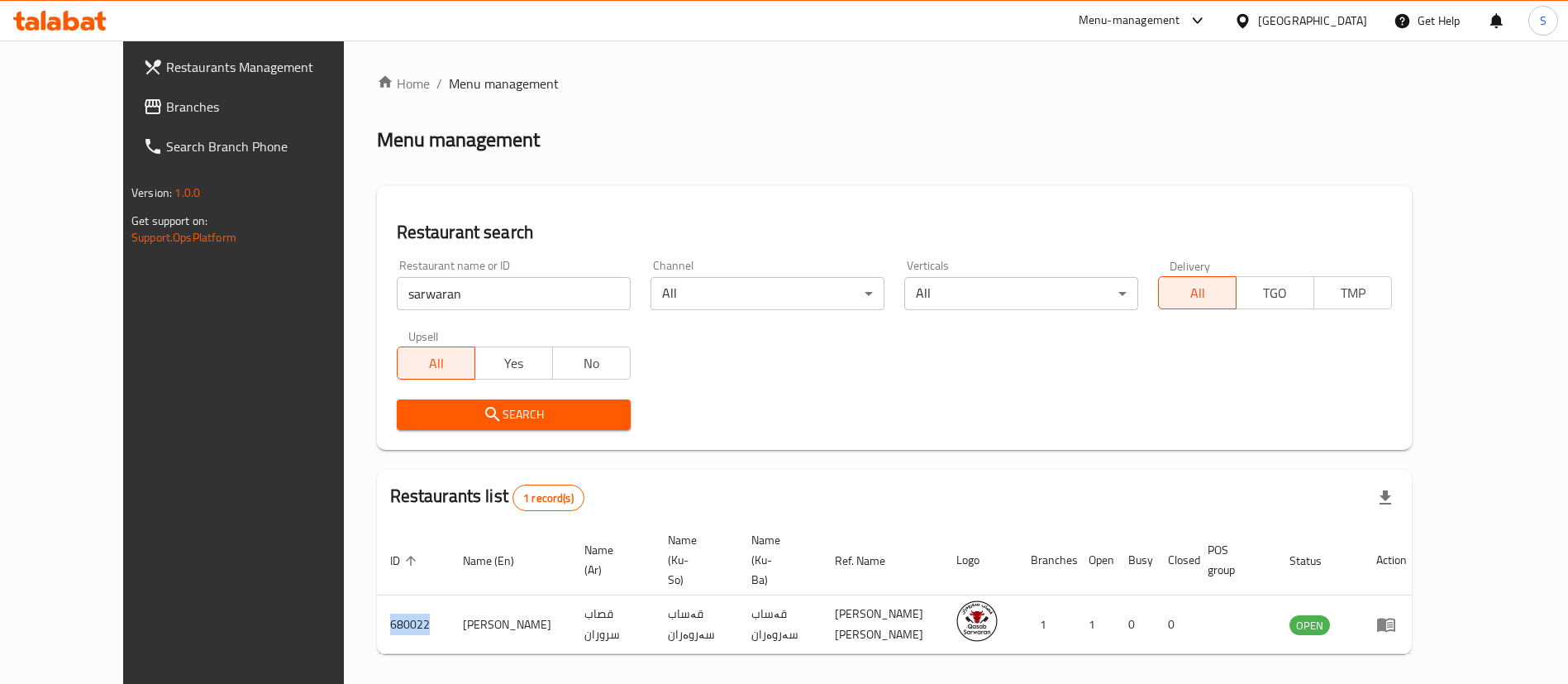
copy td "680022"
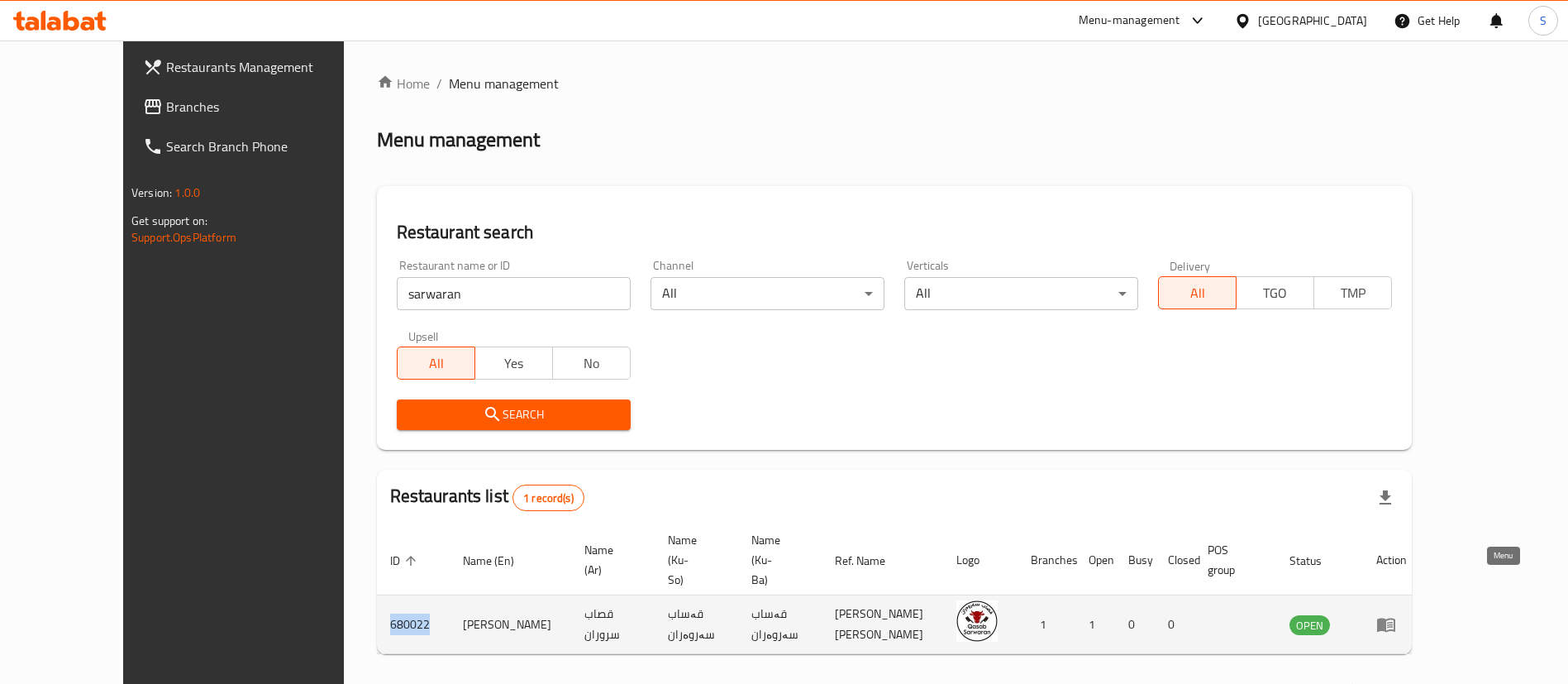
click at [1397, 614] on icon "enhanced table" at bounding box center [1386, 624] width 20 height 20
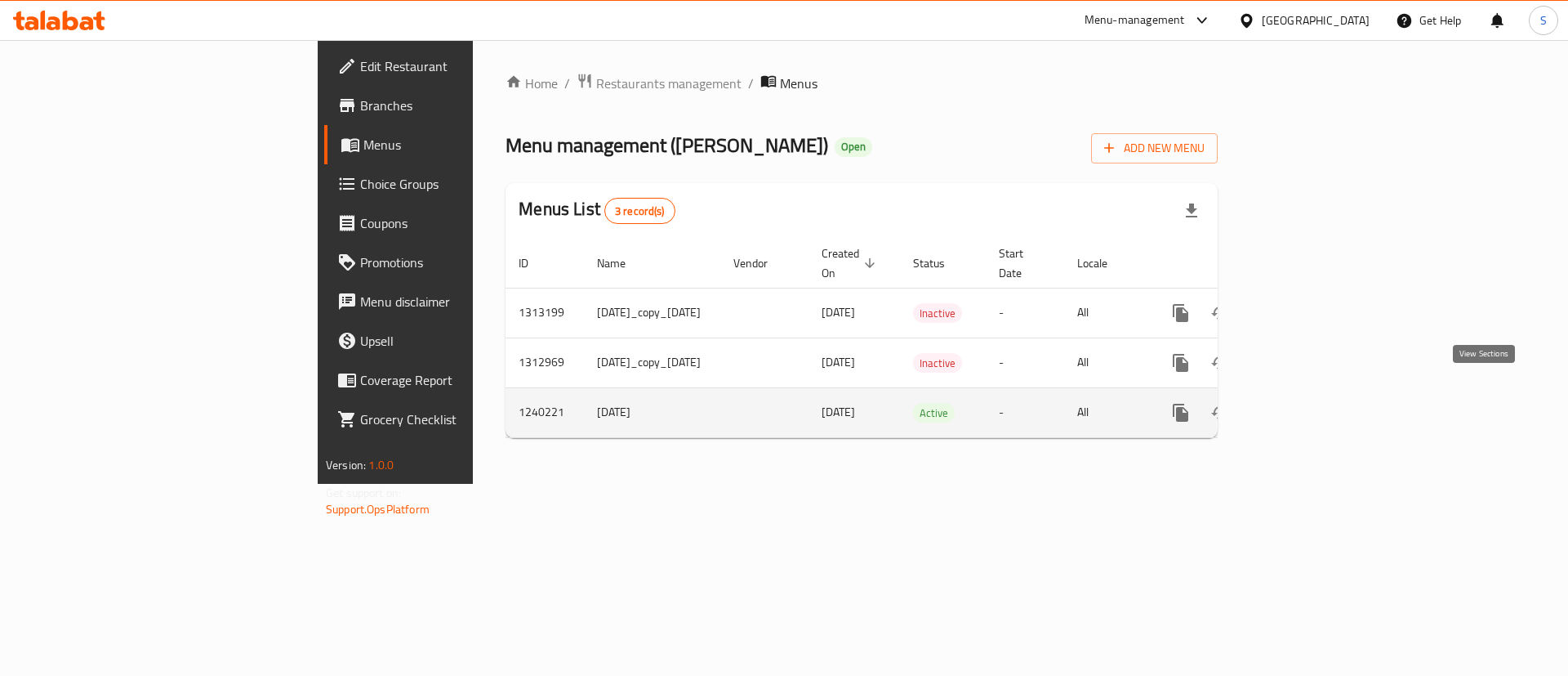
click at [1318, 404] on link "enhanced table" at bounding box center [1299, 413] width 40 height 40
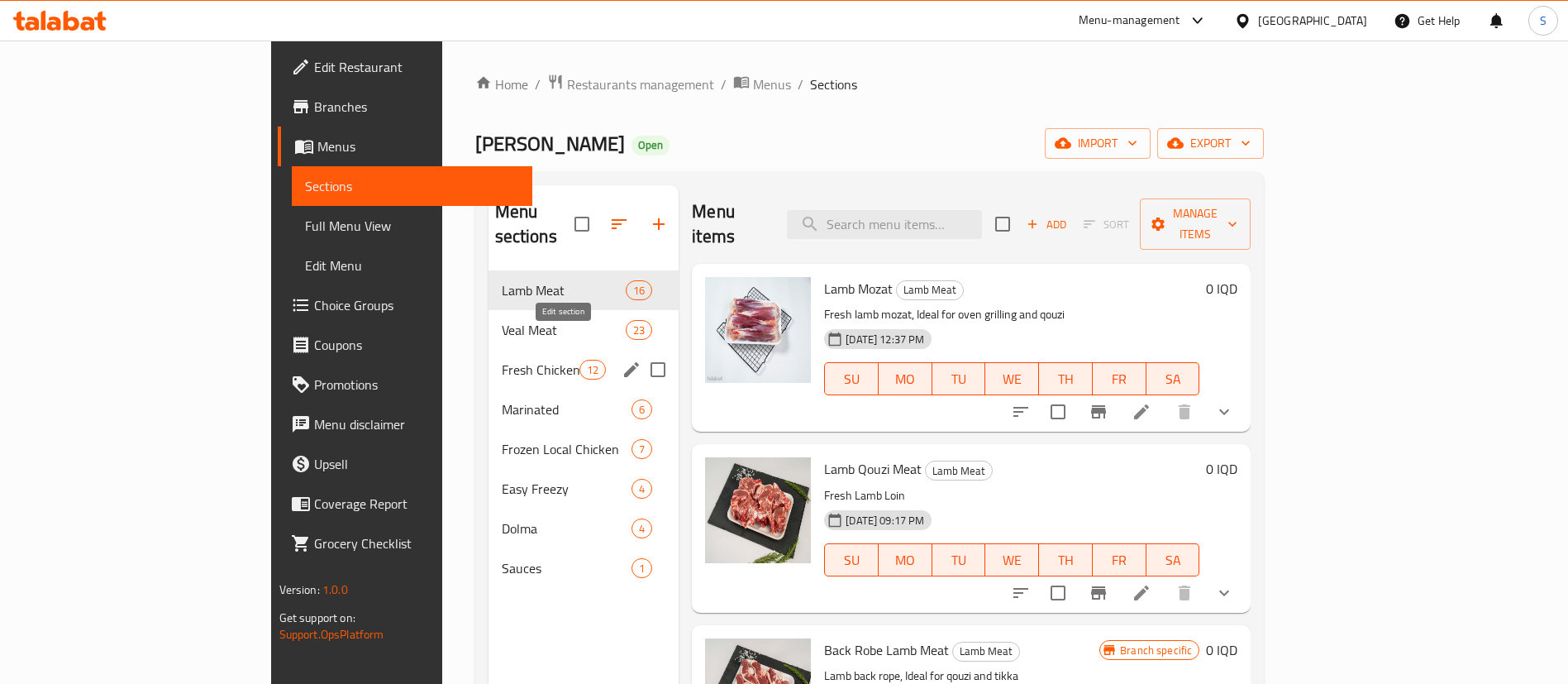
click at [622, 359] on icon "edit" at bounding box center [632, 369] width 20 height 20
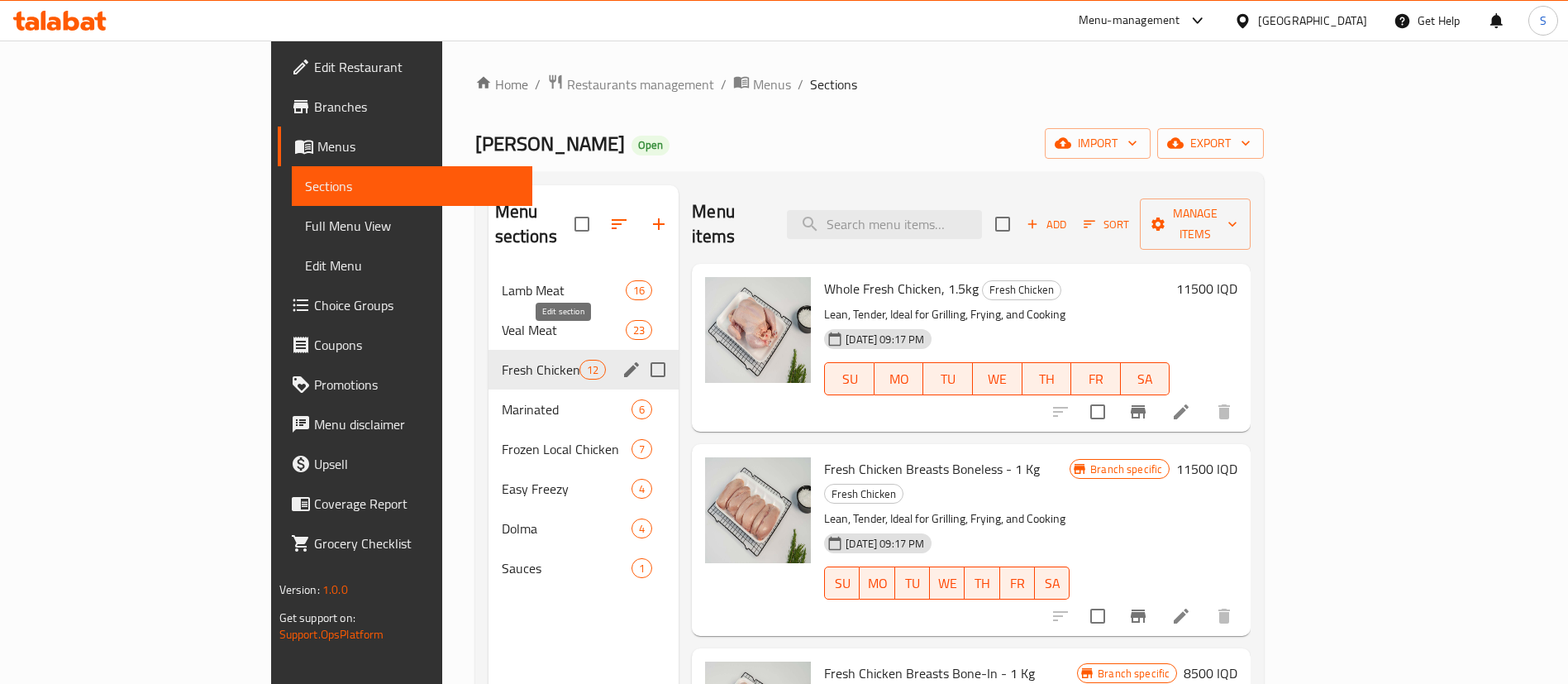
click at [624, 362] on icon "edit" at bounding box center [631, 369] width 15 height 15
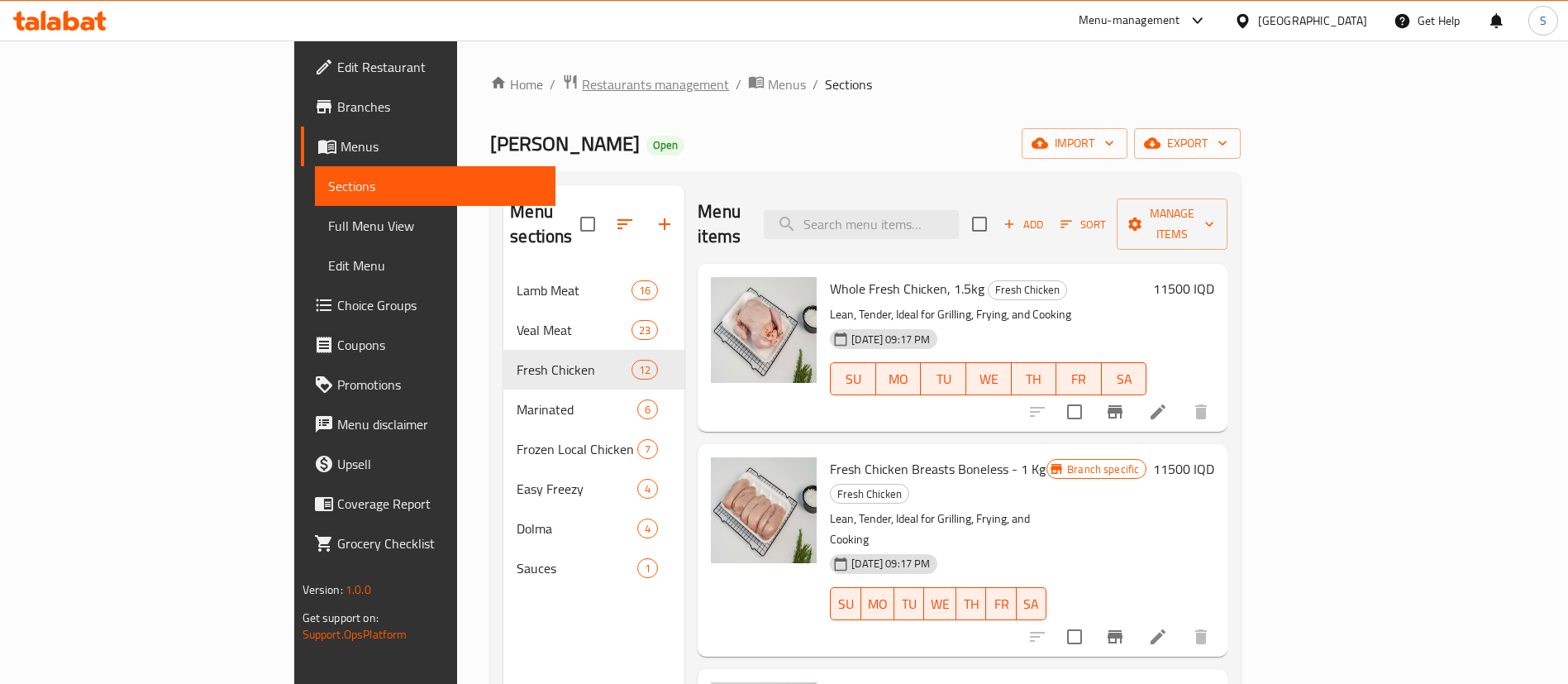
click at [582, 83] on span "Restaurants management" at bounding box center [655, 85] width 147 height 20
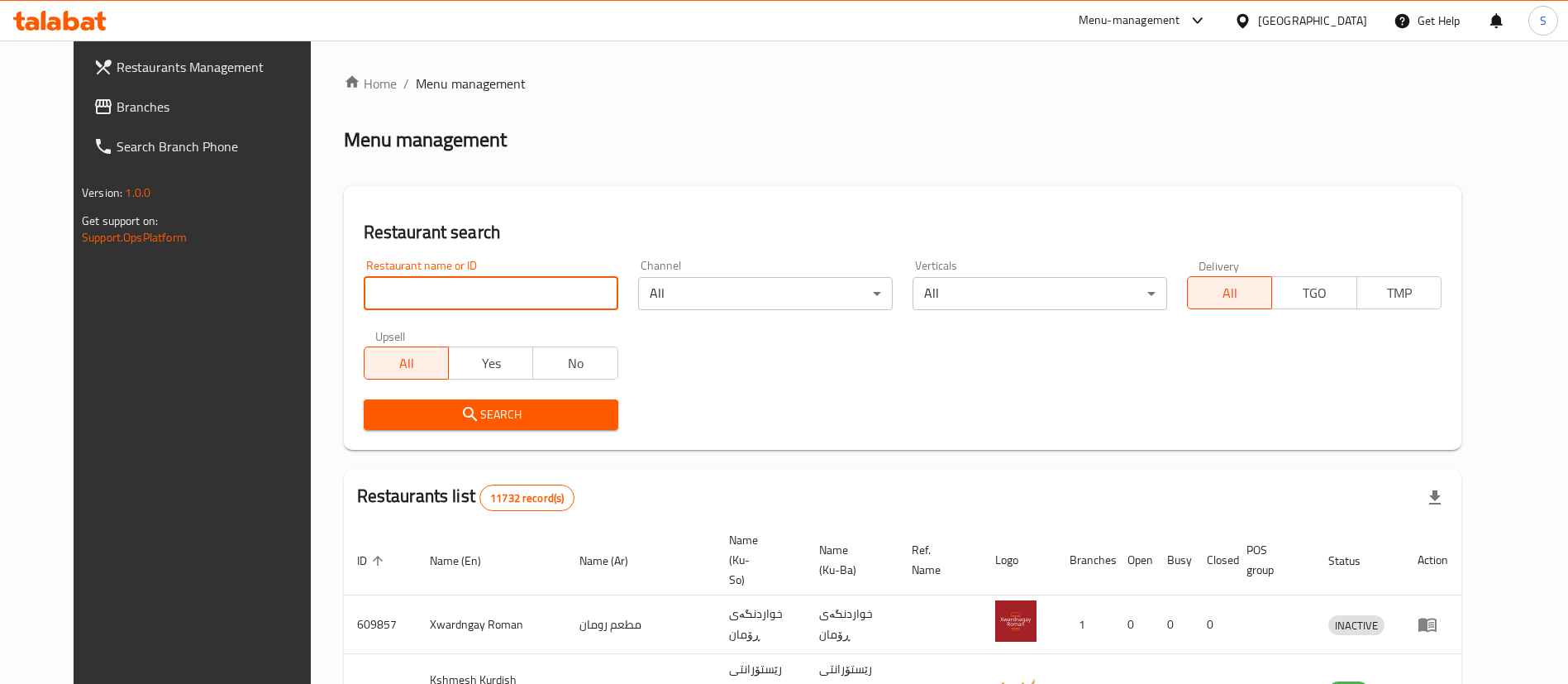
drag, startPoint x: 398, startPoint y: 288, endPoint x: 400, endPoint y: 310, distance: 22.1
click at [398, 288] on input "search" at bounding box center [491, 294] width 254 height 33
type input "yasin qa"
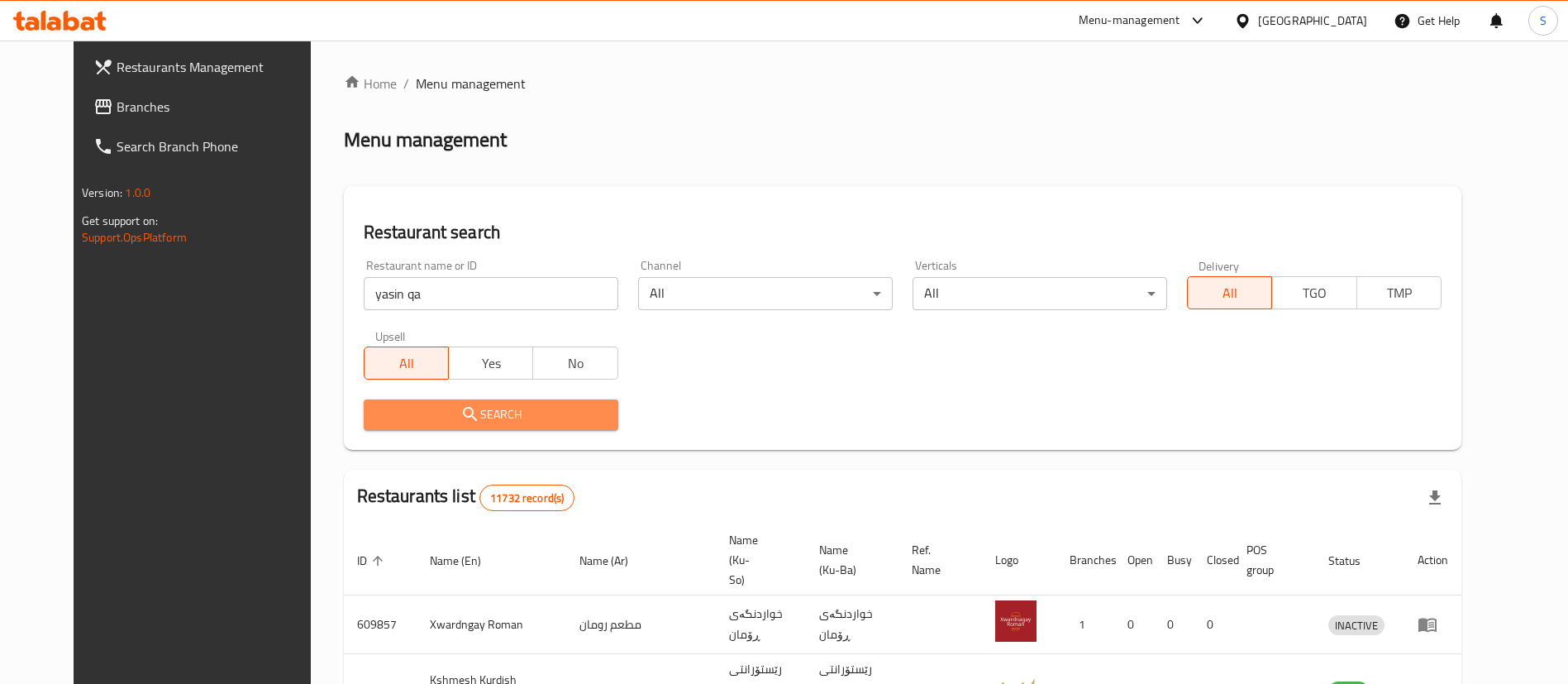
click at [451, 418] on span "Search" at bounding box center [491, 414] width 228 height 21
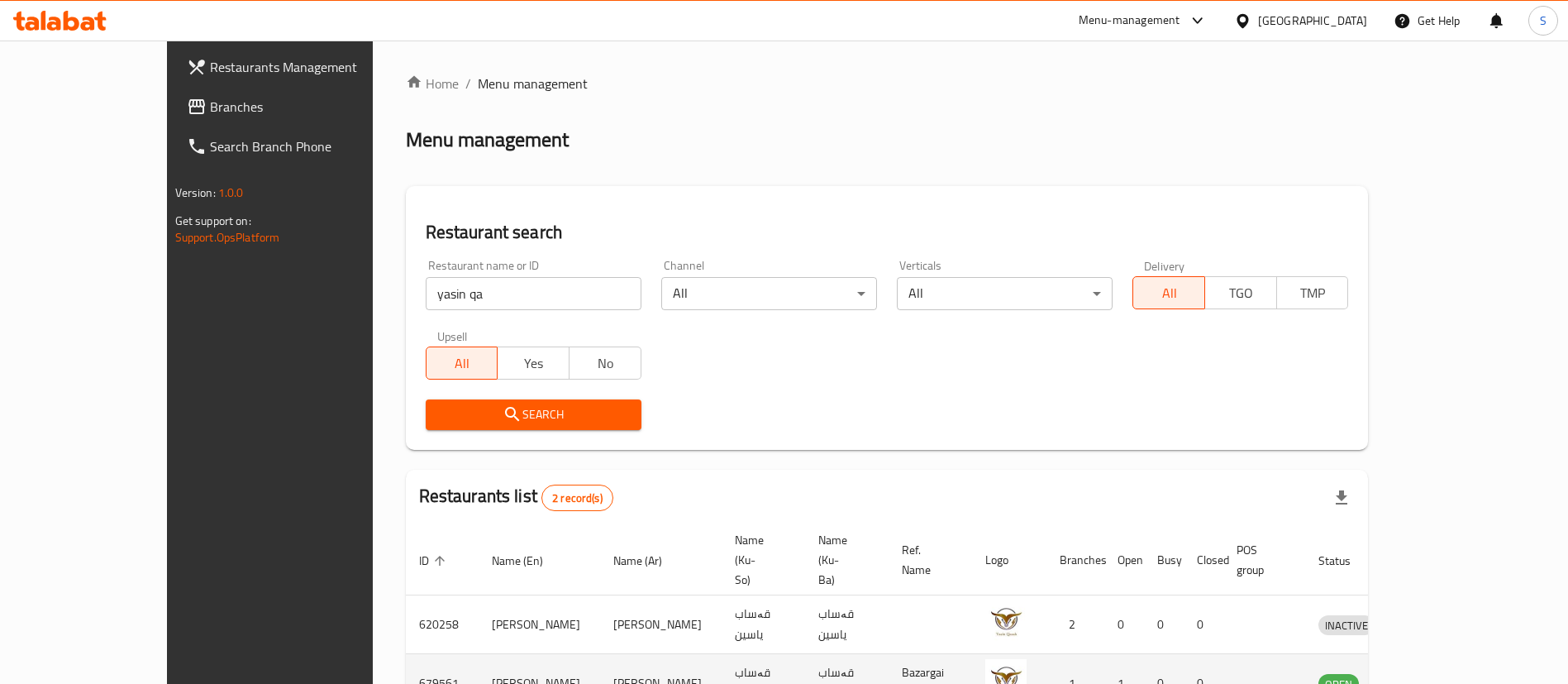
click at [406, 654] on td "679561" at bounding box center [442, 683] width 73 height 58
copy td "679561"
click at [479, 654] on td "[PERSON_NAME]" at bounding box center [539, 683] width 121 height 58
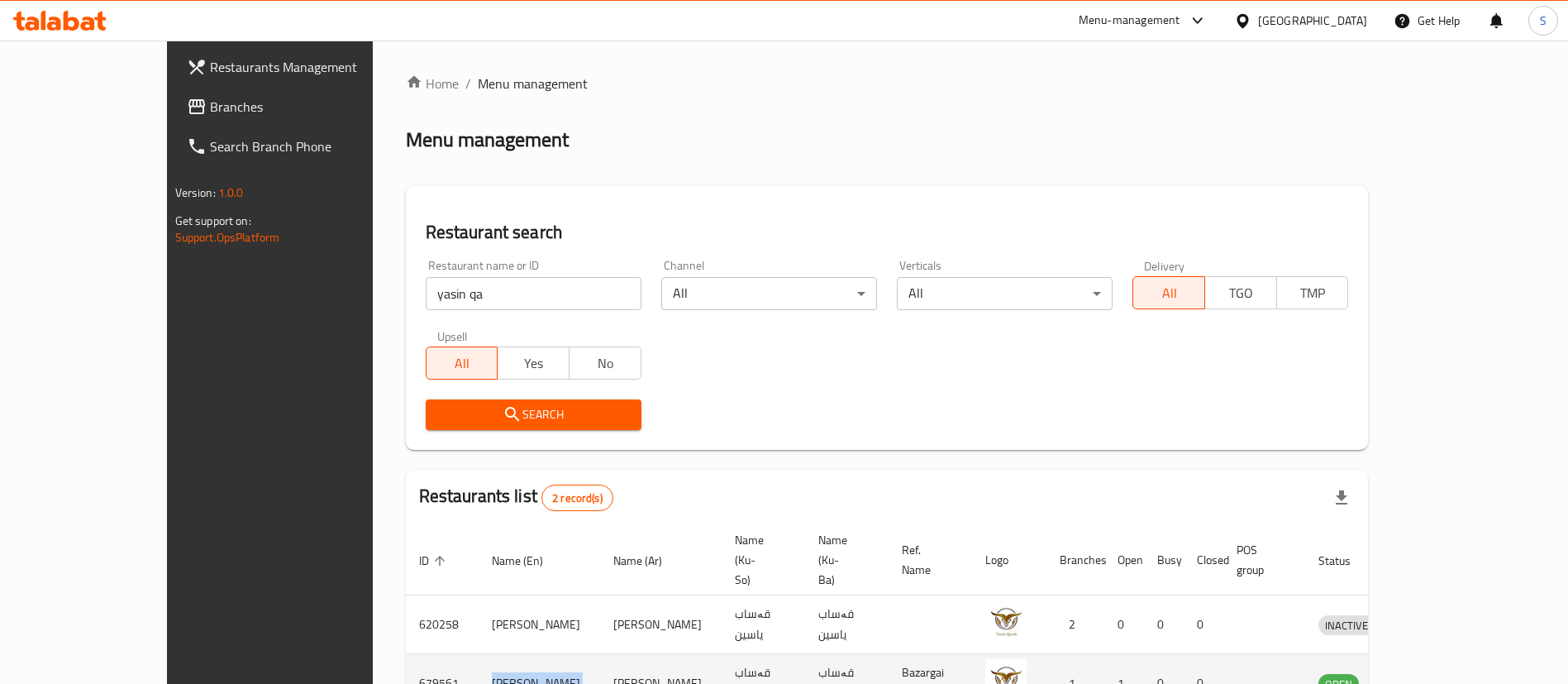
click at [479, 654] on td "[PERSON_NAME]" at bounding box center [539, 683] width 121 height 58
copy td "[PERSON_NAME]"
click at [947, 110] on div "Home / Menu management Menu management Restaurant search Restaurant name or ID …" at bounding box center [888, 421] width 963 height 695
